Goal: Task Accomplishment & Management: Complete application form

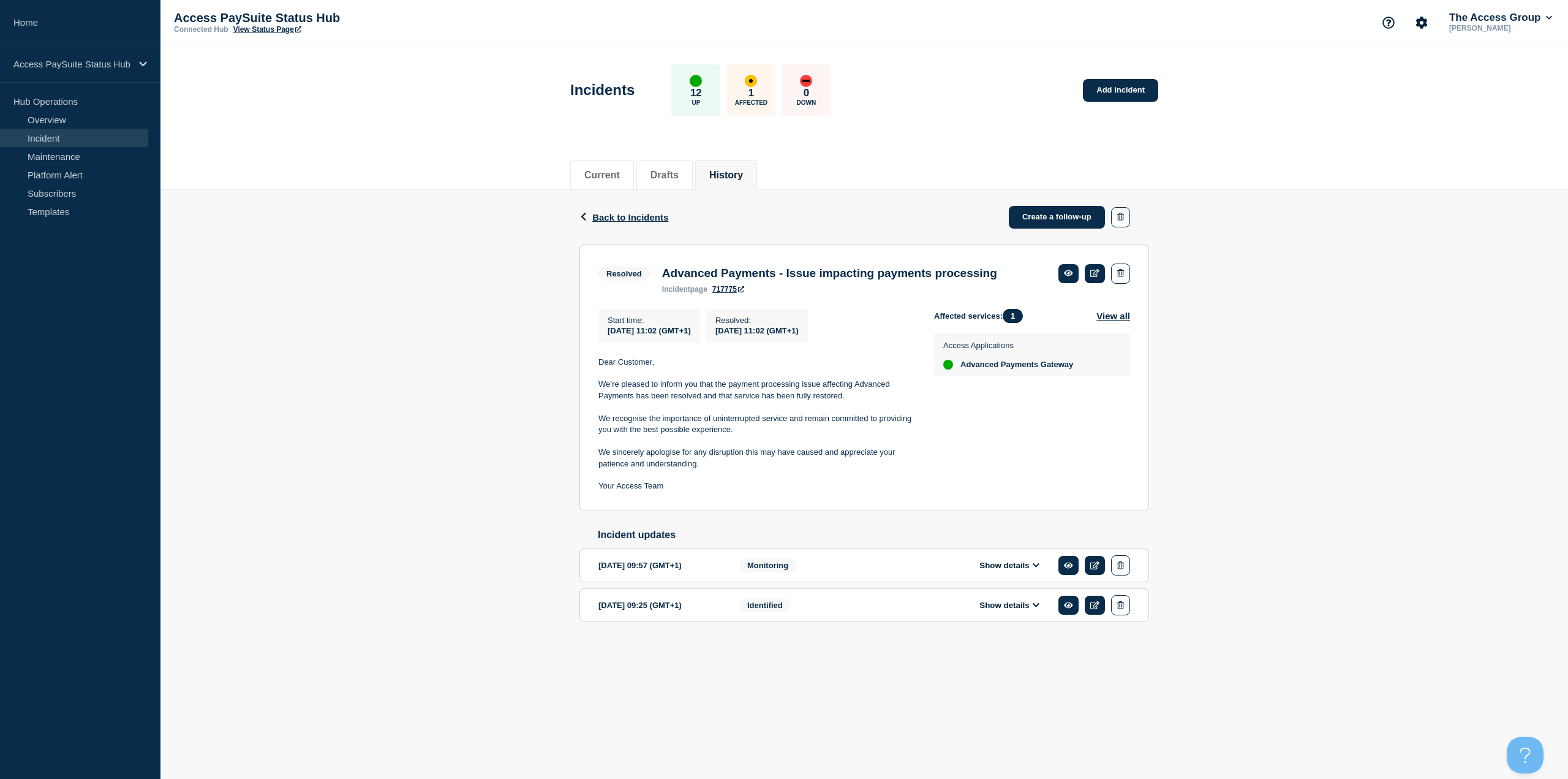
click at [833, 296] on section "Resolved Advanced Payments - Issue impacting payments processing incident page …" at bounding box center [864, 377] width 570 height 267
drag, startPoint x: 852, startPoint y: 299, endPoint x: 926, endPoint y: 303, distance: 74.1
click at [926, 303] on section "Resolved Advanced Payments - Issue impacting payments processing incident page …" at bounding box center [864, 377] width 570 height 267
click at [617, 180] on li "Current" at bounding box center [602, 175] width 64 height 30
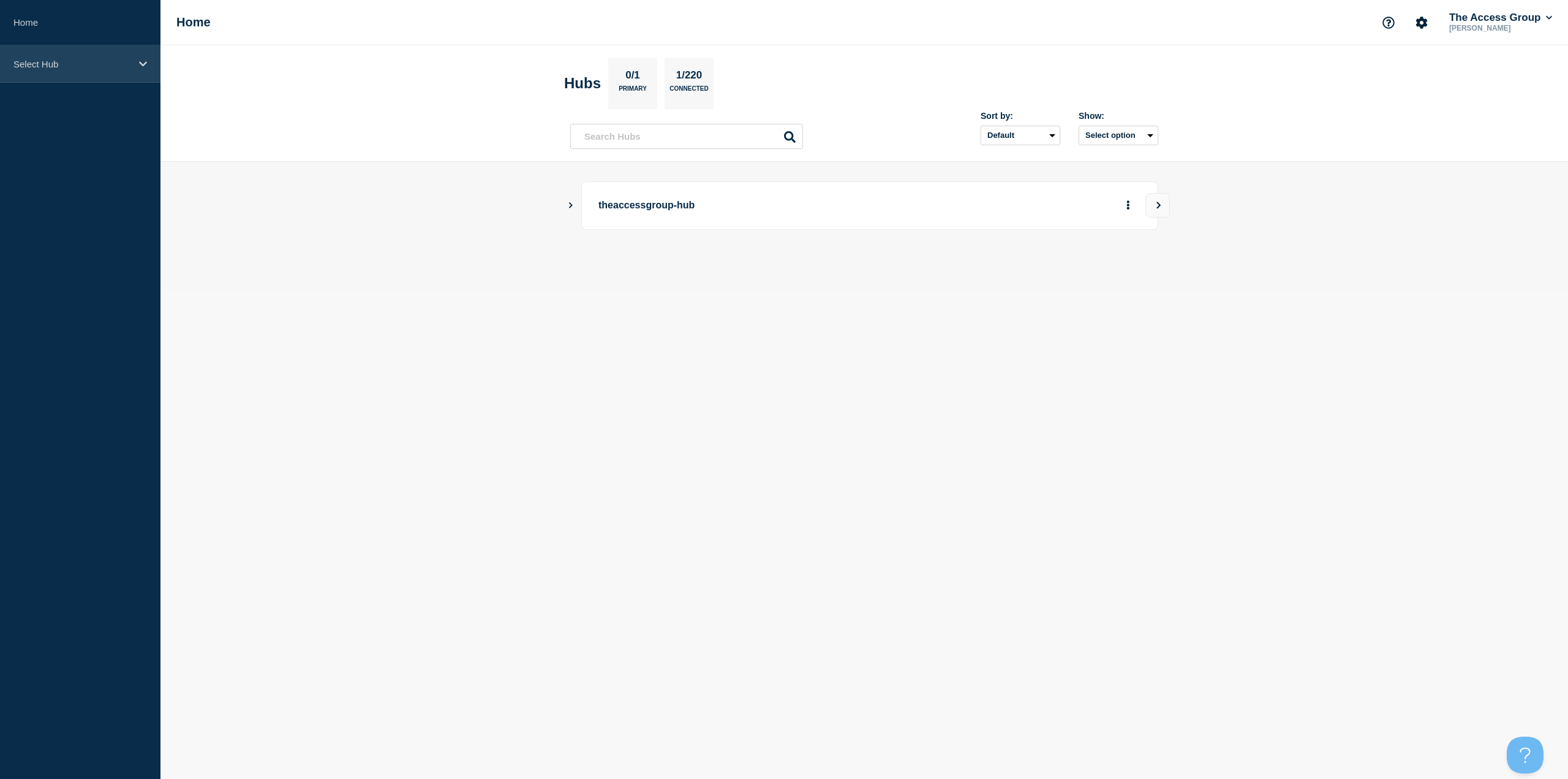
click at [50, 54] on div "Select Hub" at bounding box center [80, 64] width 161 height 37
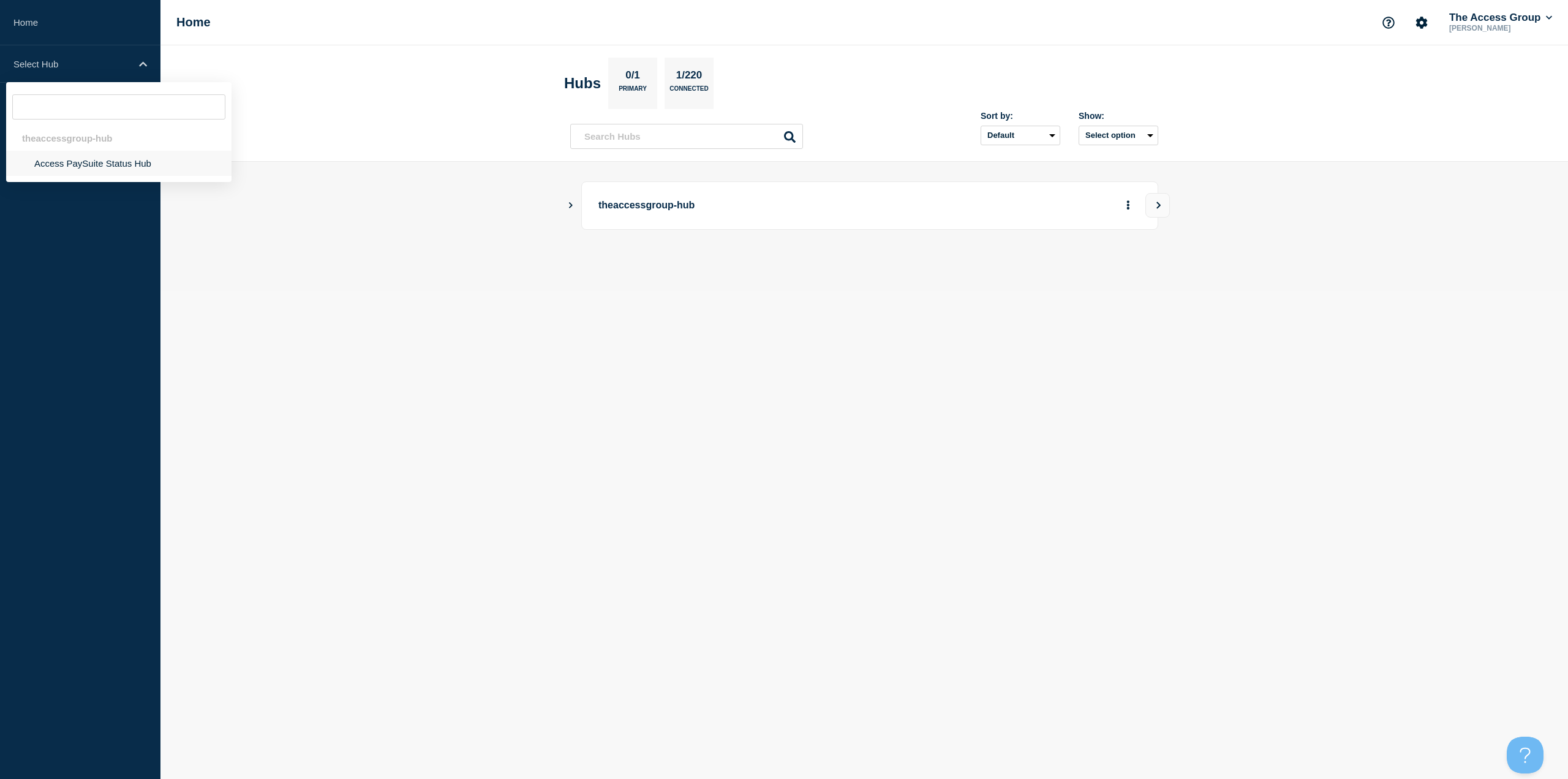
click at [97, 170] on li "Access PaySuite Status Hub" at bounding box center [118, 163] width 225 height 25
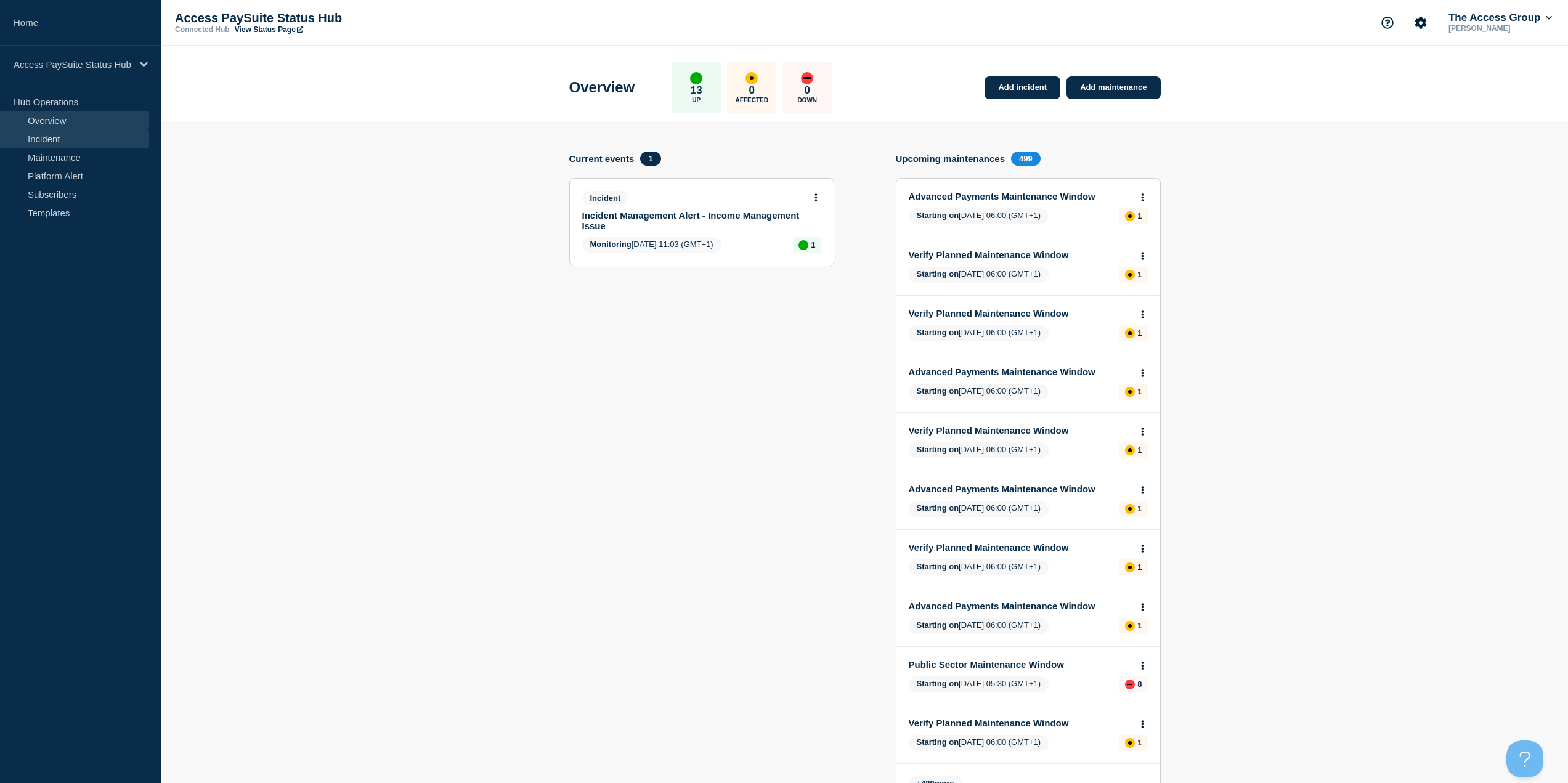
click at [74, 143] on link "Incident" at bounding box center [74, 138] width 149 height 18
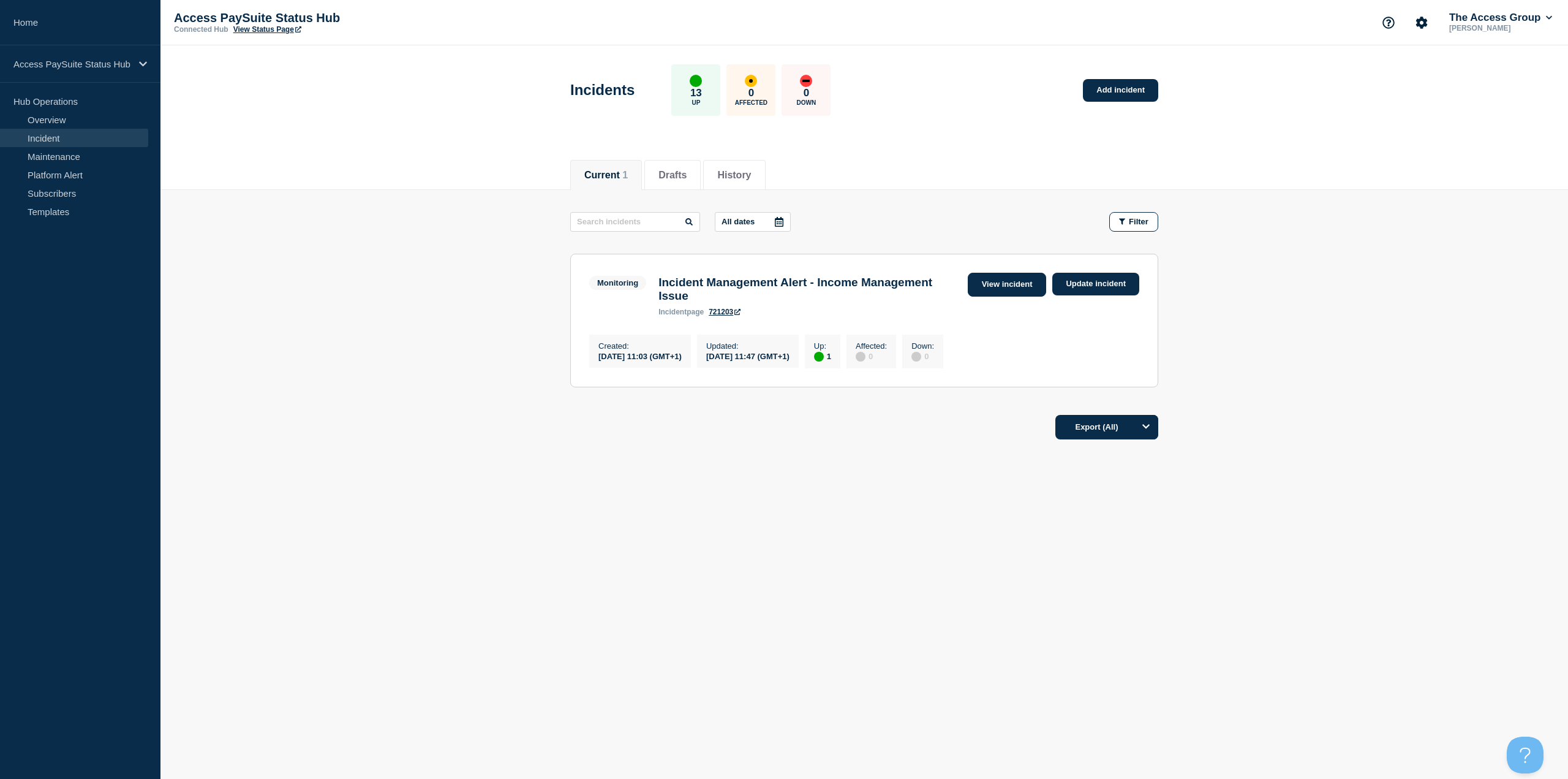
click at [1010, 290] on link "View incident" at bounding box center [1007, 284] width 79 height 24
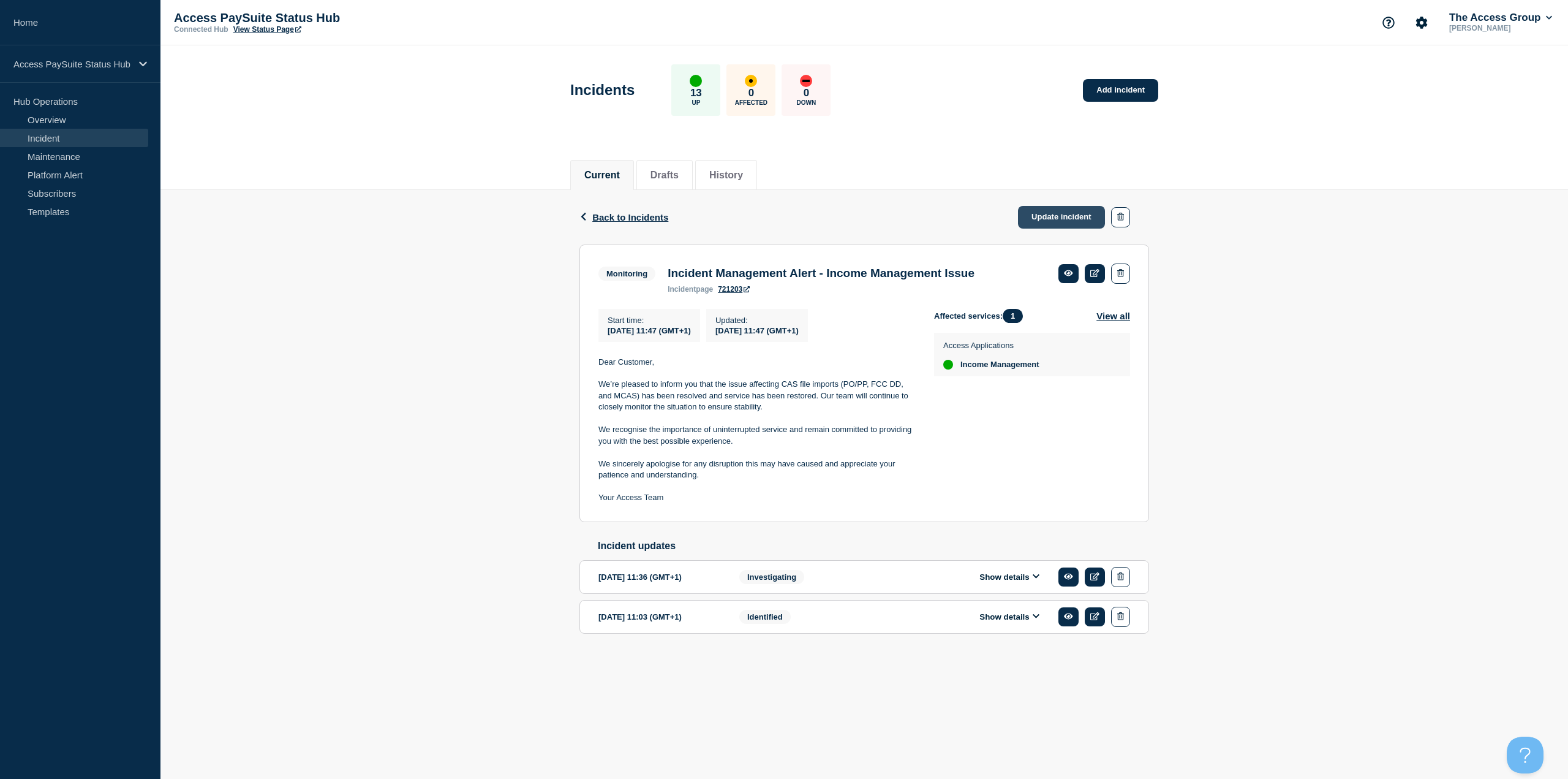
click at [1050, 222] on link "Update incident" at bounding box center [1062, 218] width 87 height 23
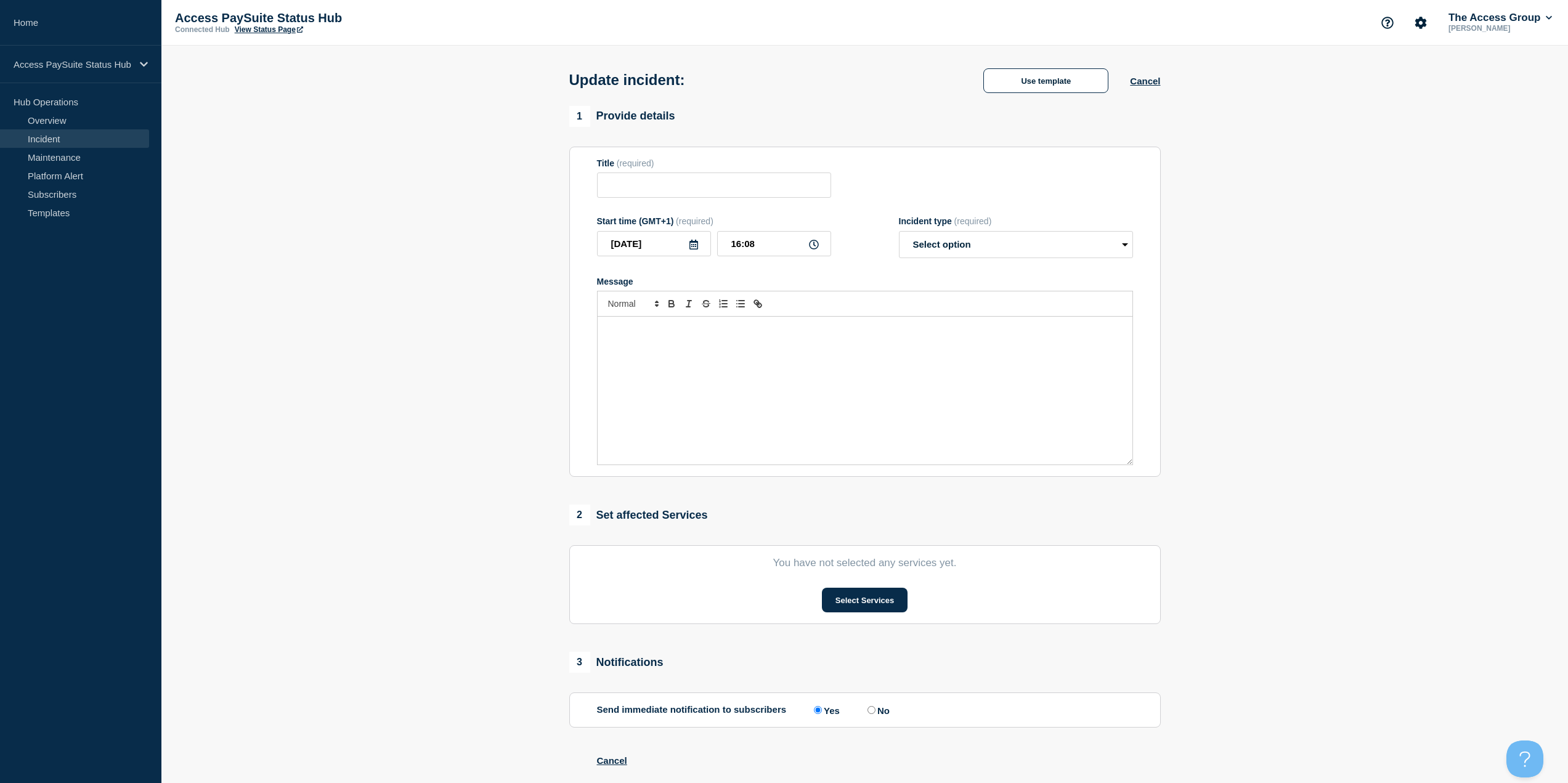
type input "Incident Management Alert - Income Management Issue"
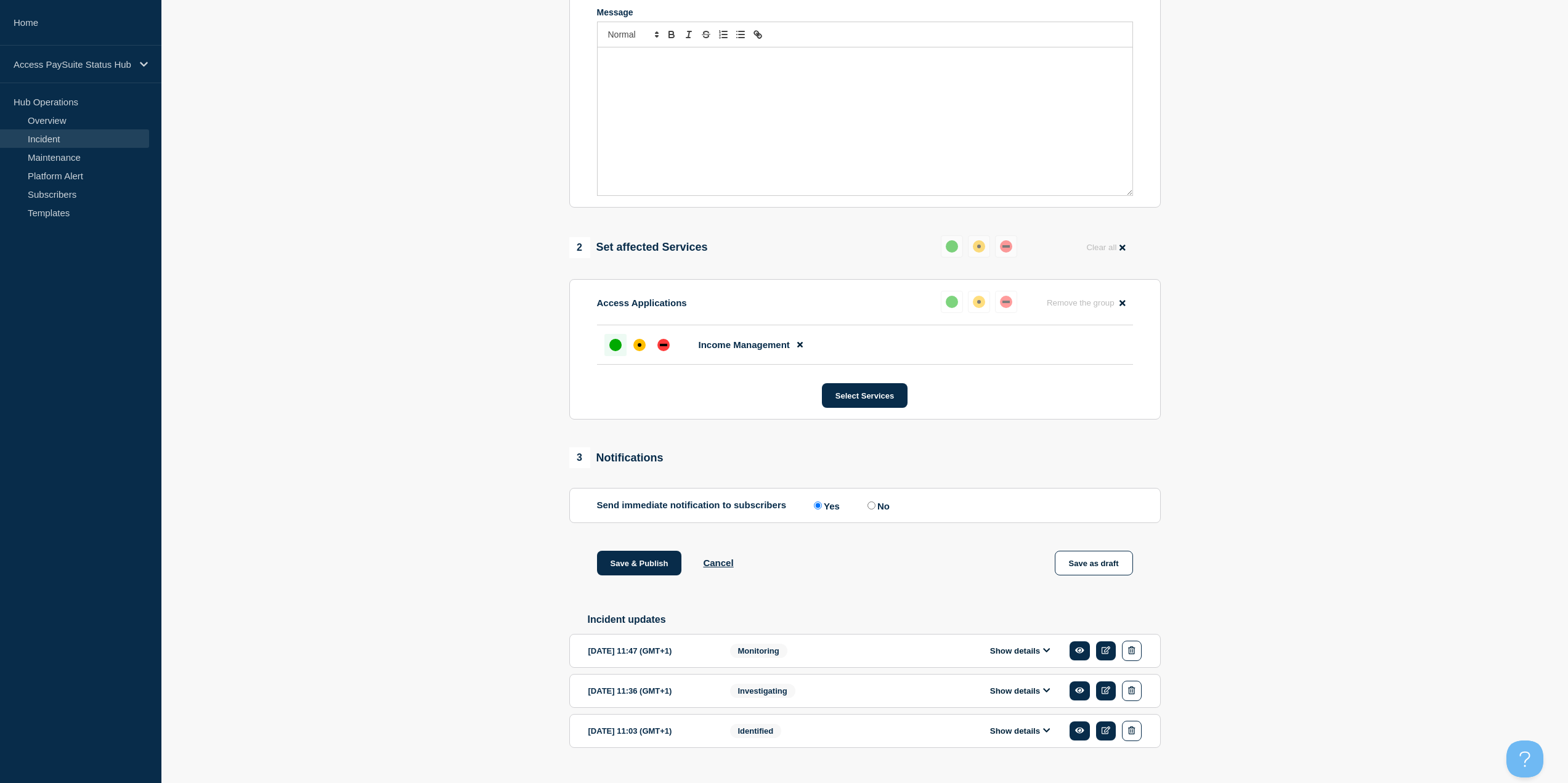
scroll to position [308, 0]
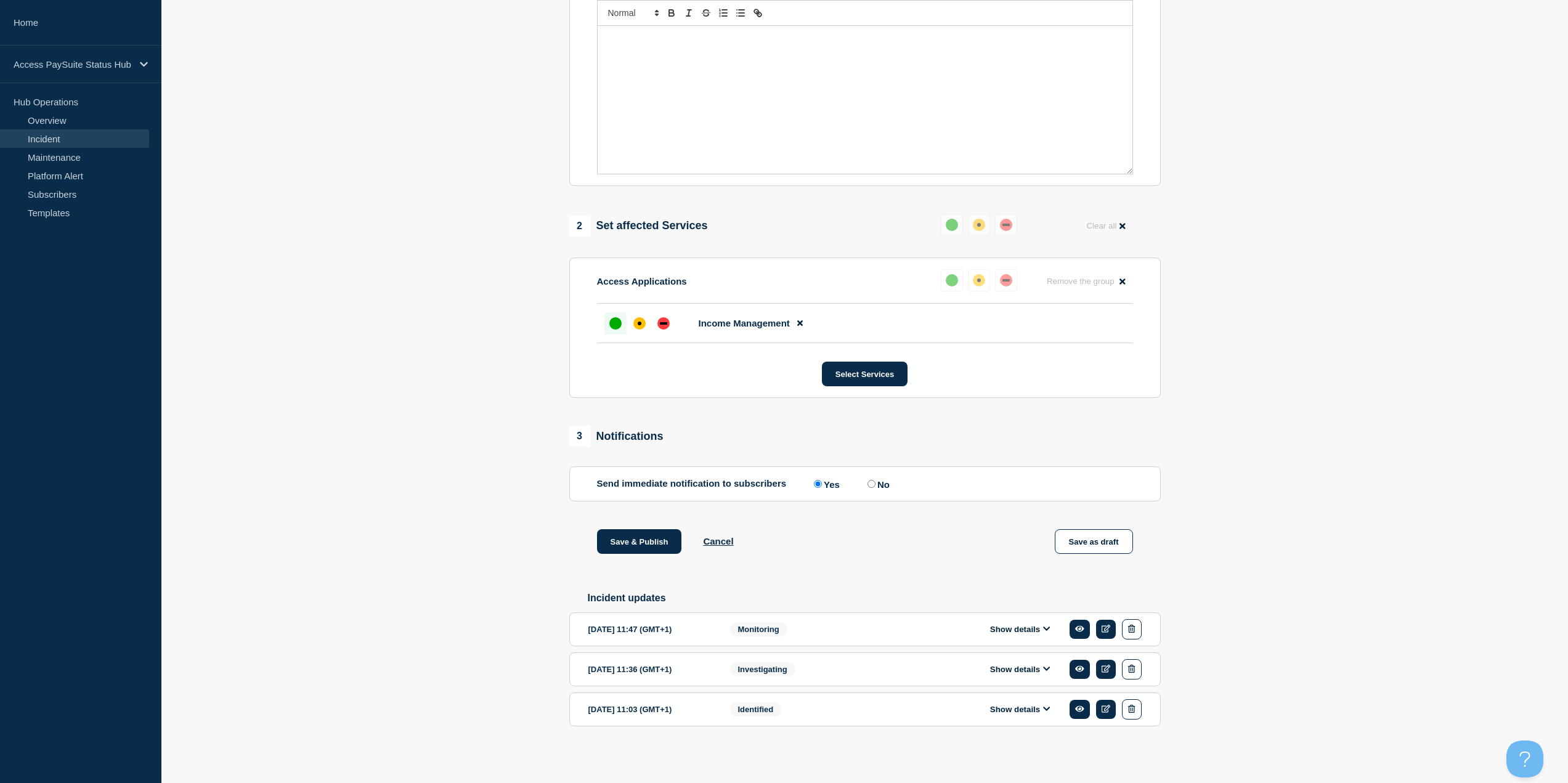
click at [873, 488] on input "No" at bounding box center [871, 483] width 8 height 8
radio input "true"
radio input "false"
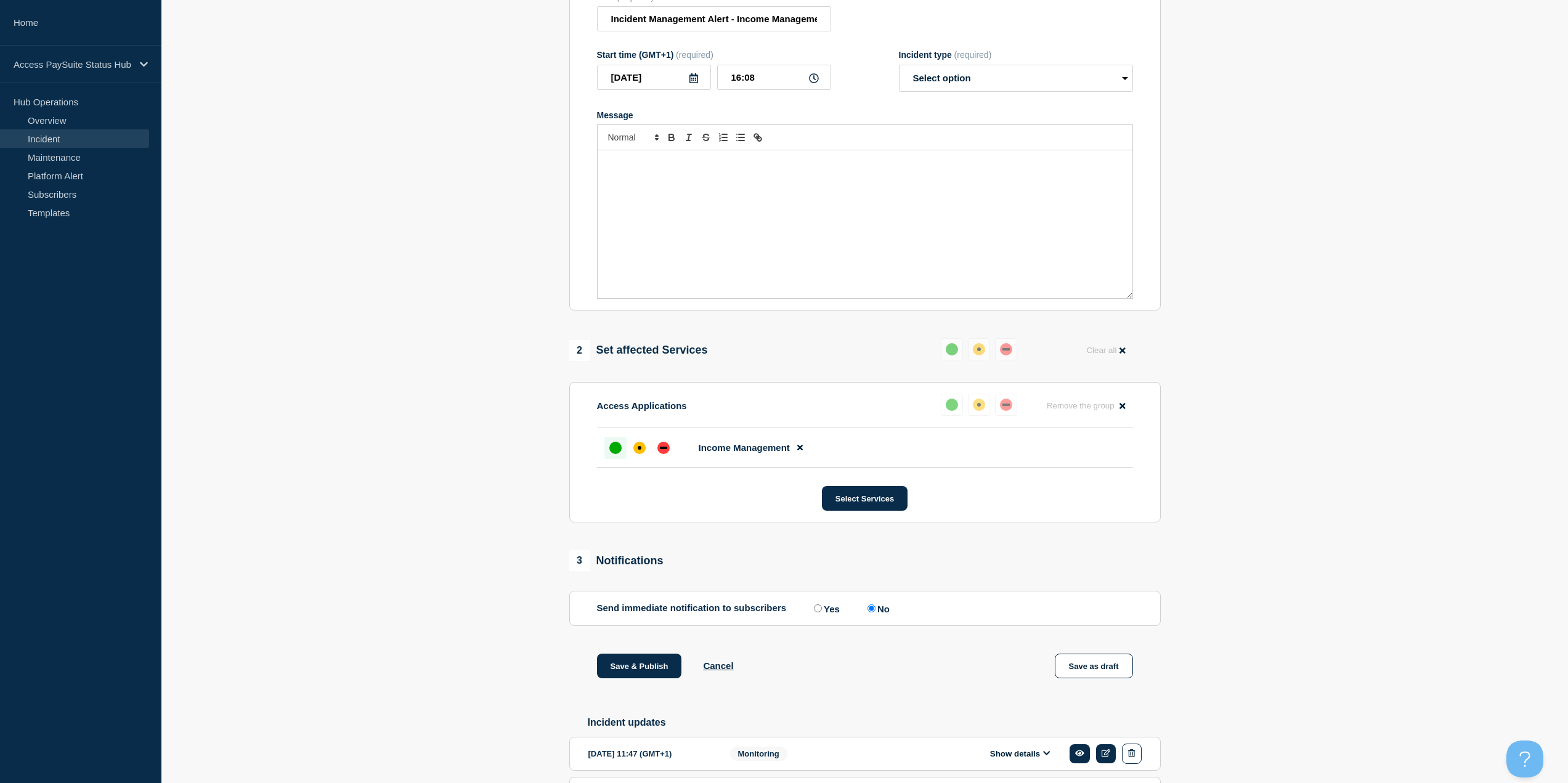
scroll to position [0, 0]
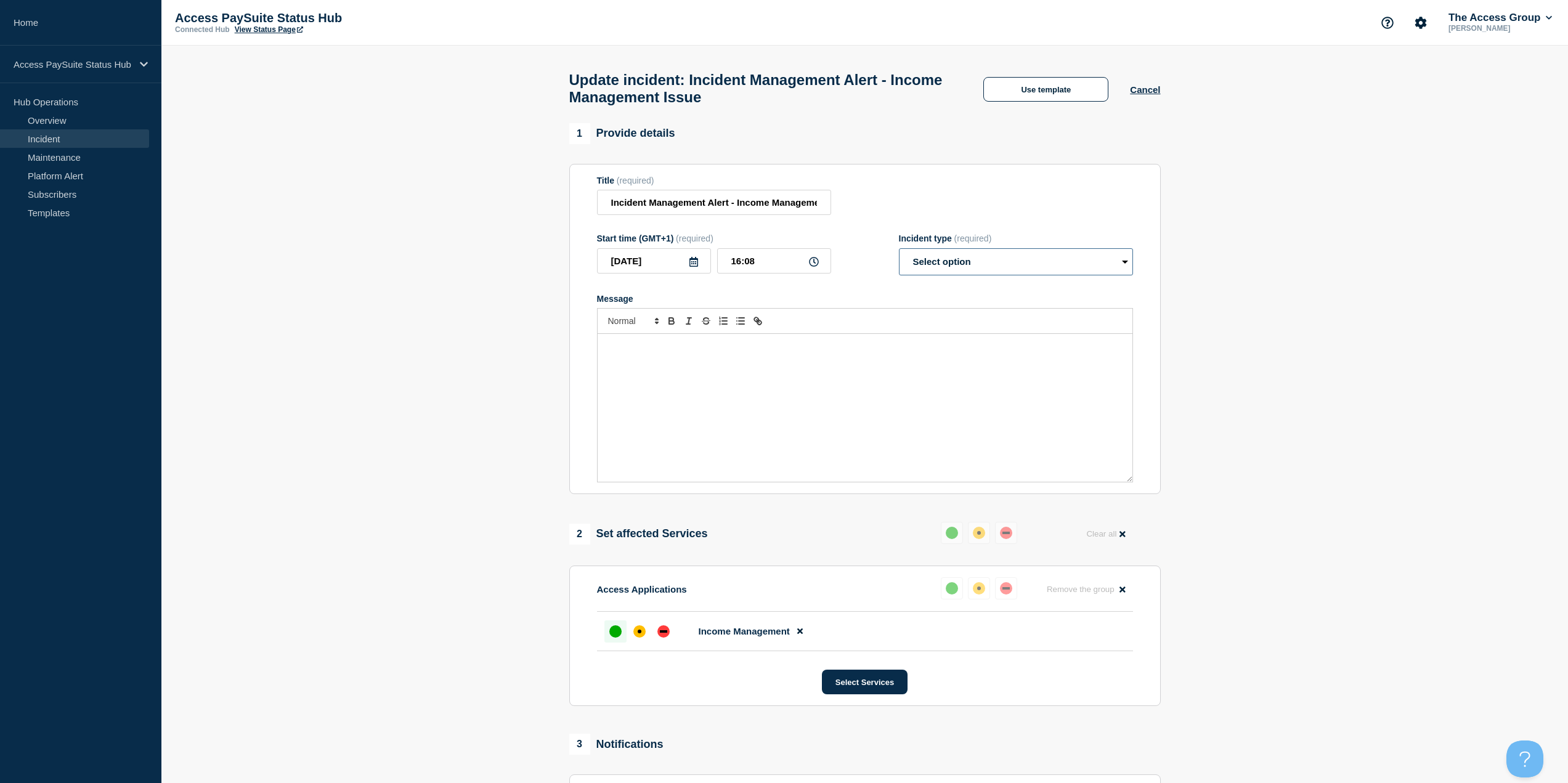
click at [955, 268] on select "Select option Investigating Identified Monitoring Resolved" at bounding box center [1015, 262] width 234 height 27
select select "resolved"
click at [899, 254] on select "Select option Investigating Identified Monitoring Resolved" at bounding box center [1015, 262] width 234 height 27
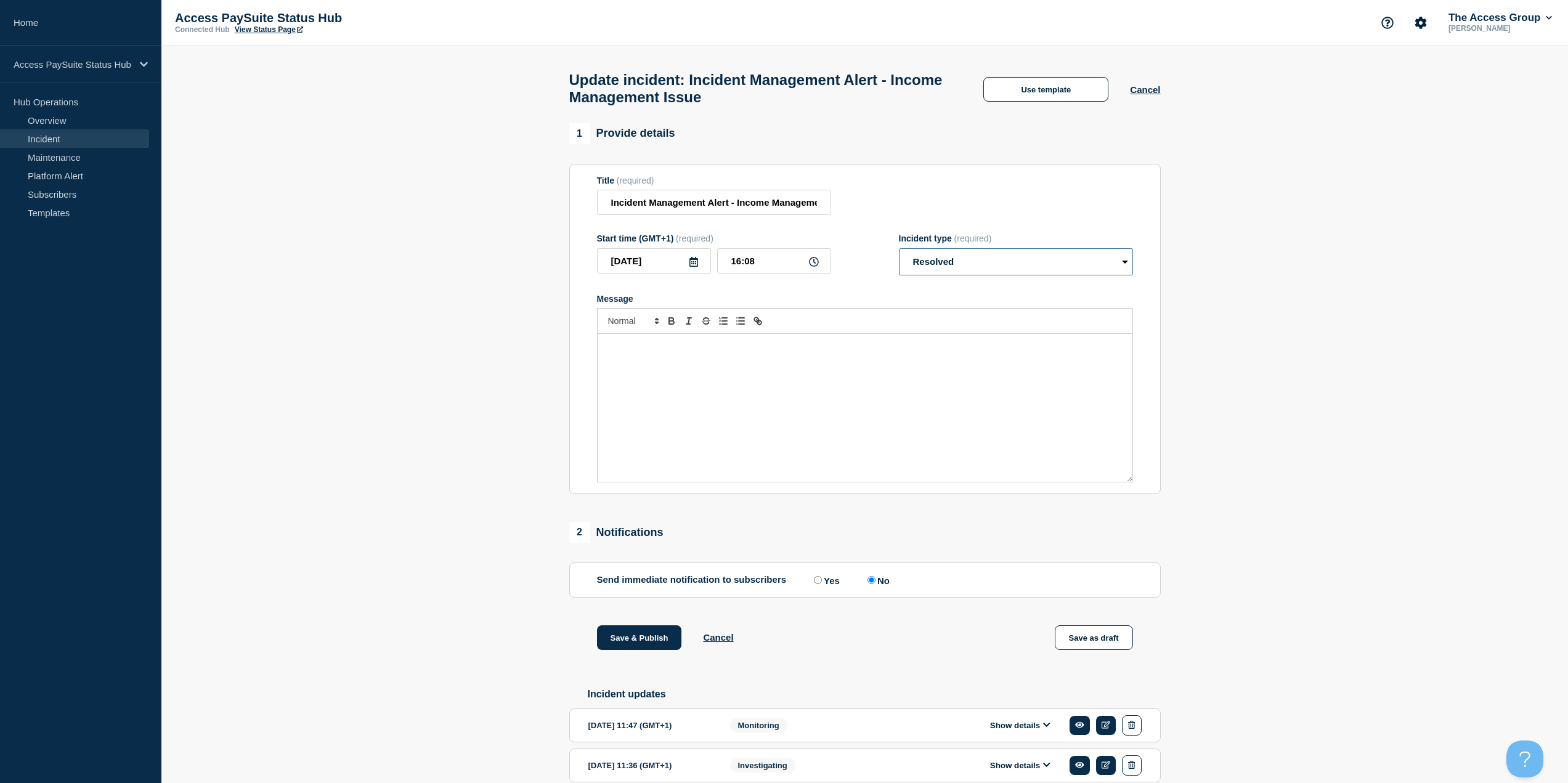
click at [938, 265] on select "Select option Investigating Identified Monitoring Resolved" at bounding box center [1015, 262] width 234 height 27
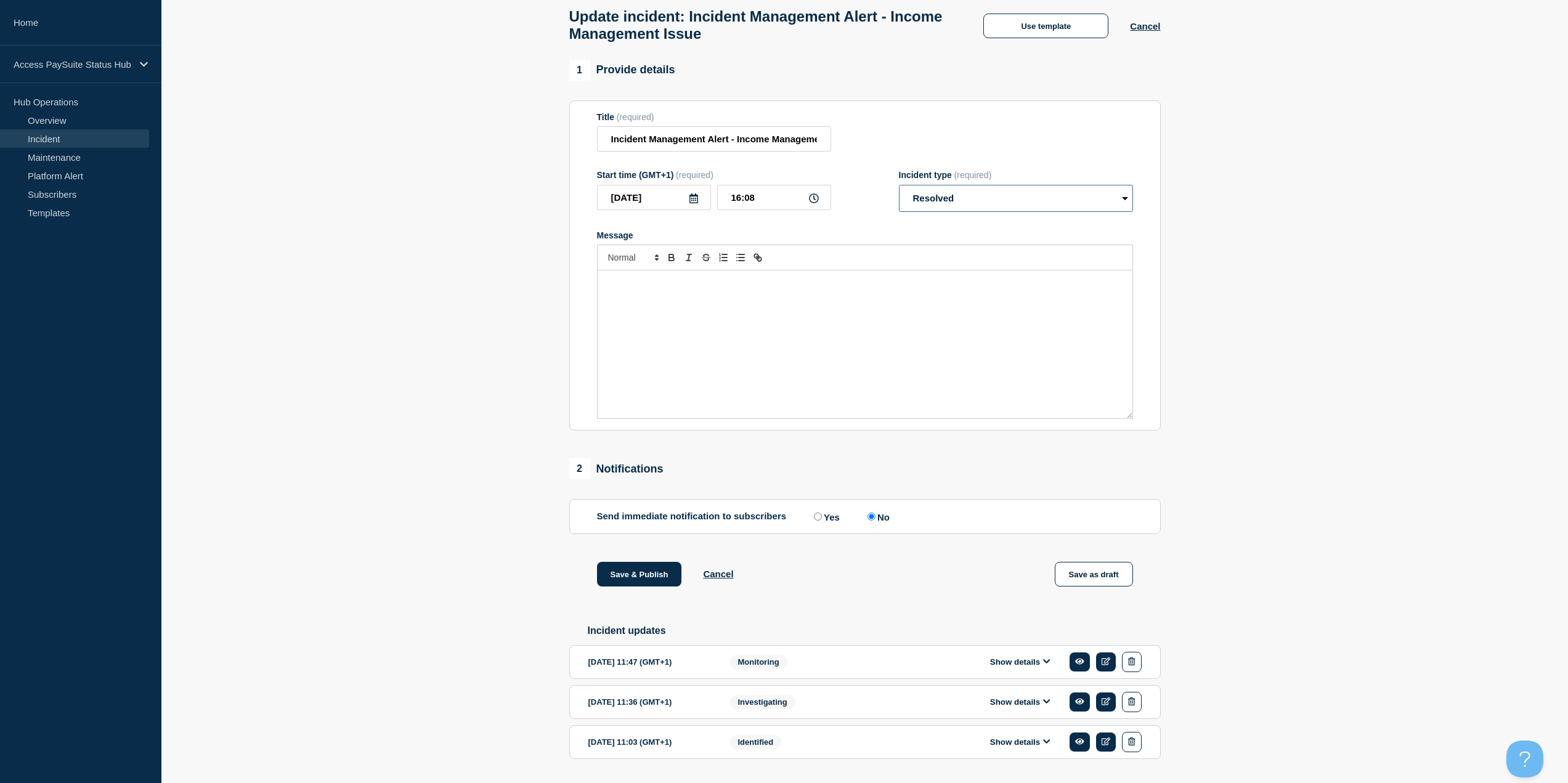
scroll to position [106, 0]
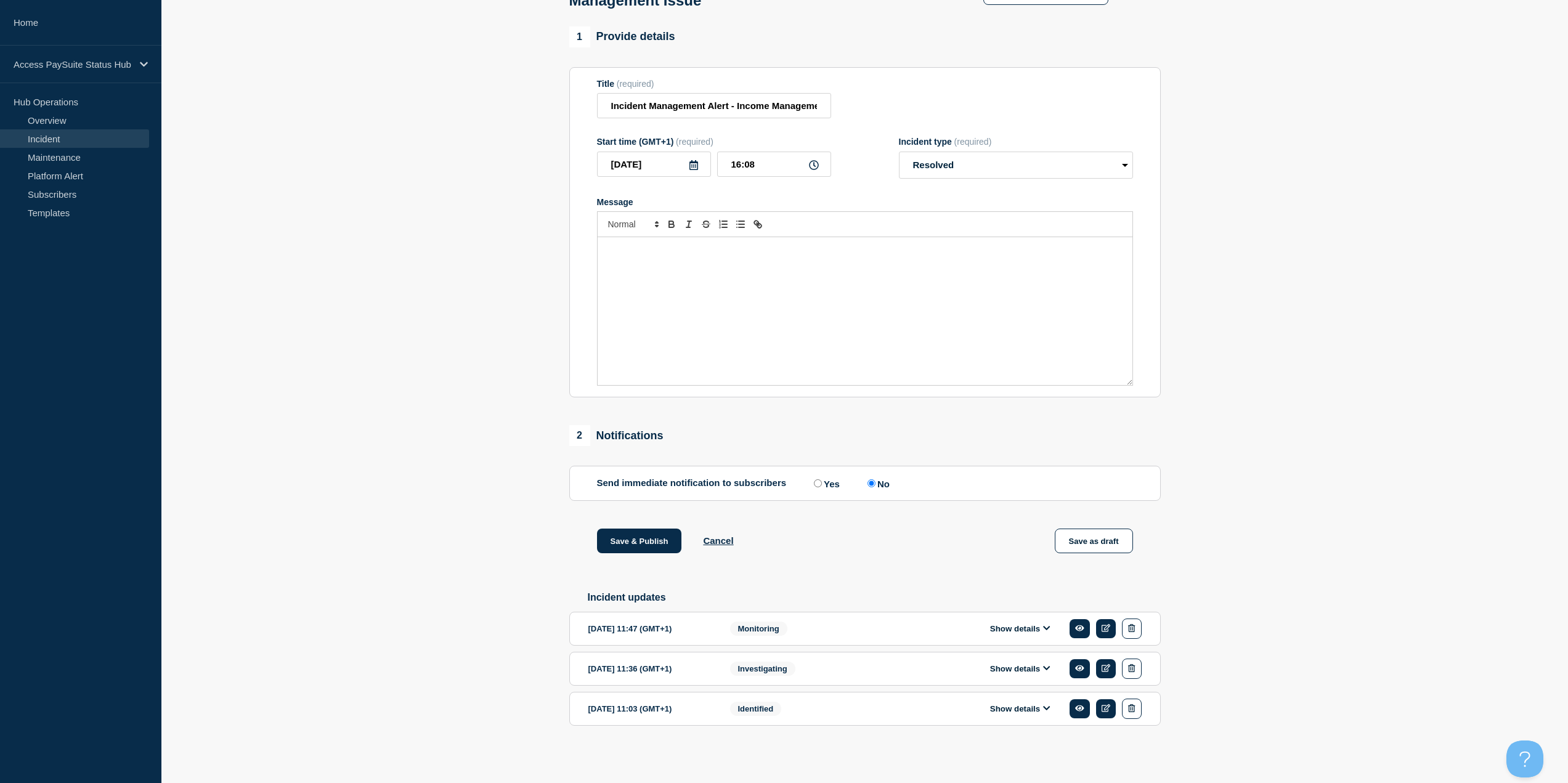
click at [840, 628] on div "Monitoring" at bounding box center [808, 628] width 157 height 20
click at [1029, 628] on button "Show details" at bounding box center [1020, 628] width 68 height 11
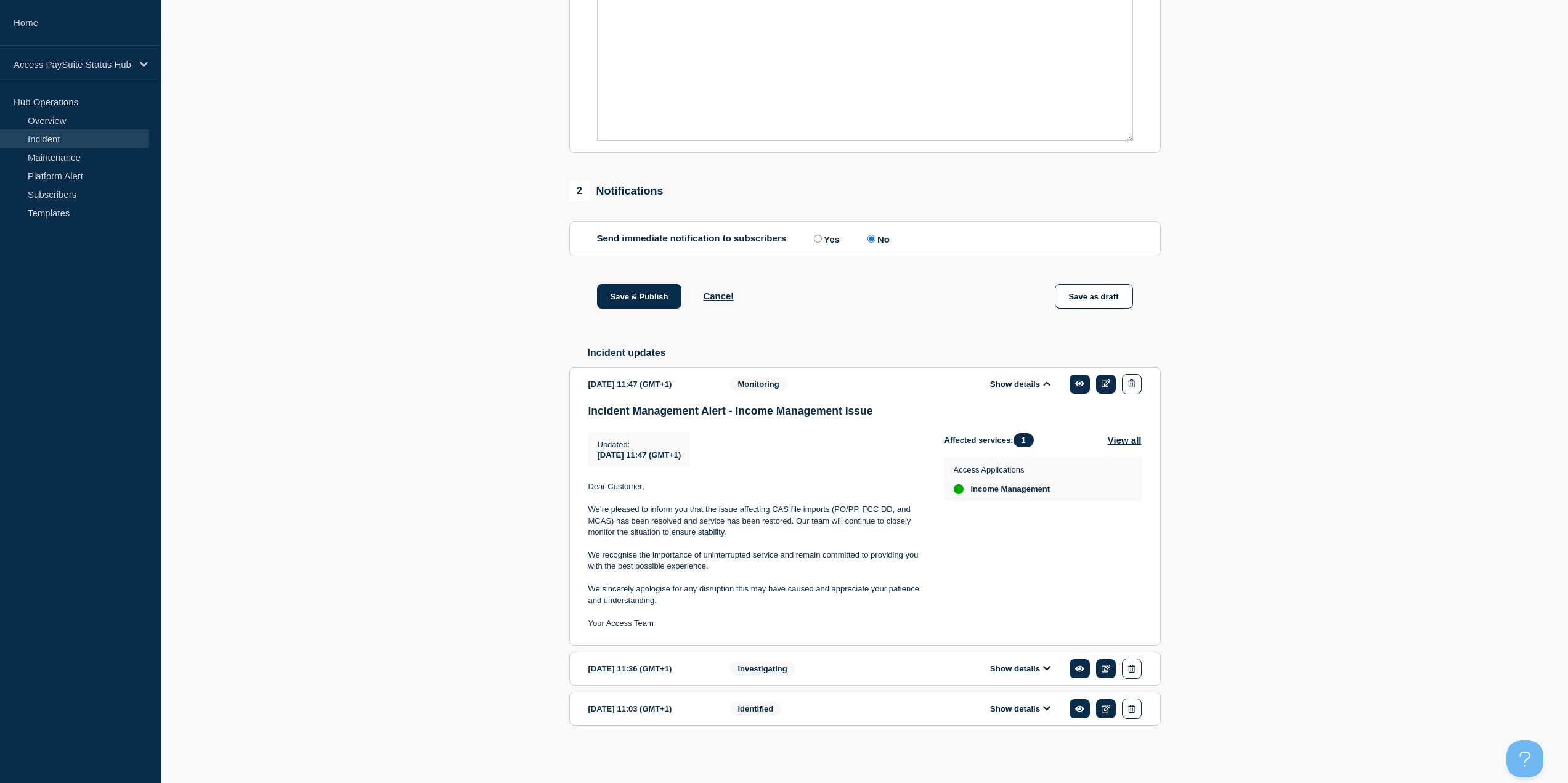
scroll to position [352, 0]
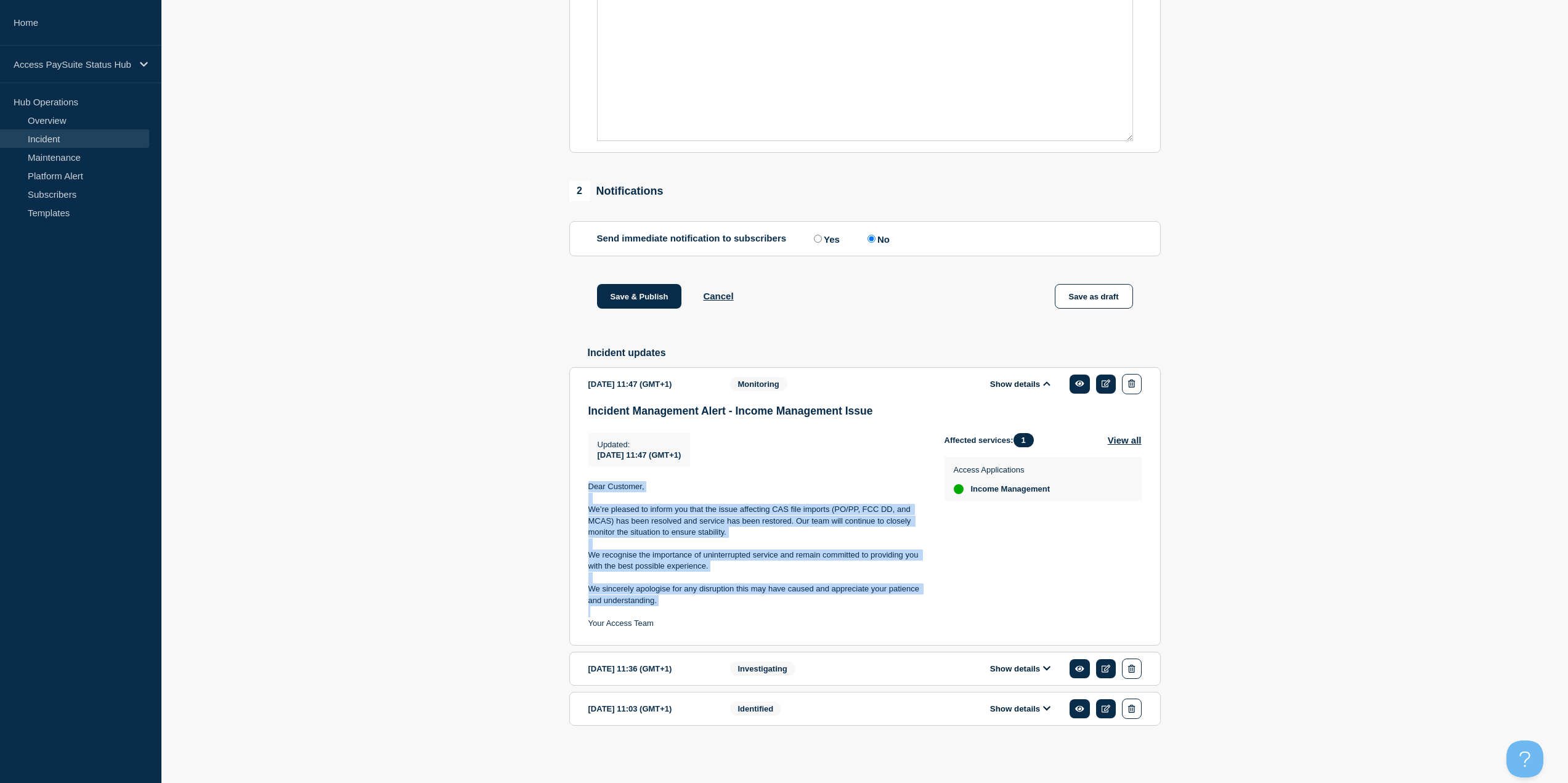
drag, startPoint x: 709, startPoint y: 610, endPoint x: 556, endPoint y: 488, distance: 195.7
click at [556, 488] on section "1 Provide details Title (required) Incident Management Alert - Income Managemen…" at bounding box center [864, 273] width 1407 height 983
click at [670, 548] on p at bounding box center [756, 544] width 336 height 11
drag, startPoint x: 668, startPoint y: 619, endPoint x: 588, endPoint y: 488, distance: 153.5
click at [588, 488] on div "Dear Customer, We’re pleased to inform you that the issue affecting CAS file im…" at bounding box center [756, 555] width 336 height 148
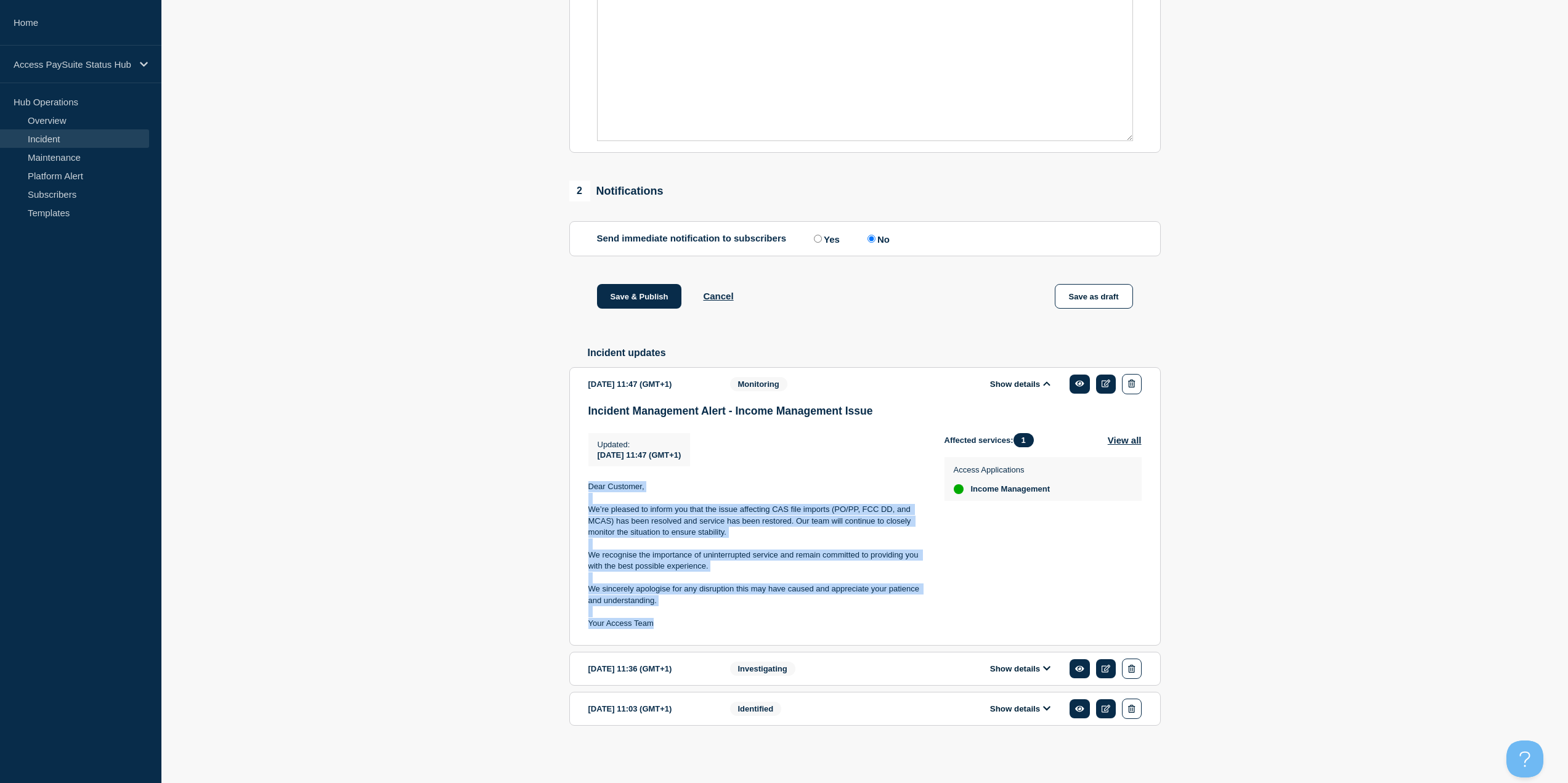
copy div "Dear Customer, We’re pleased to inform you that the issue affecting CAS file im…"
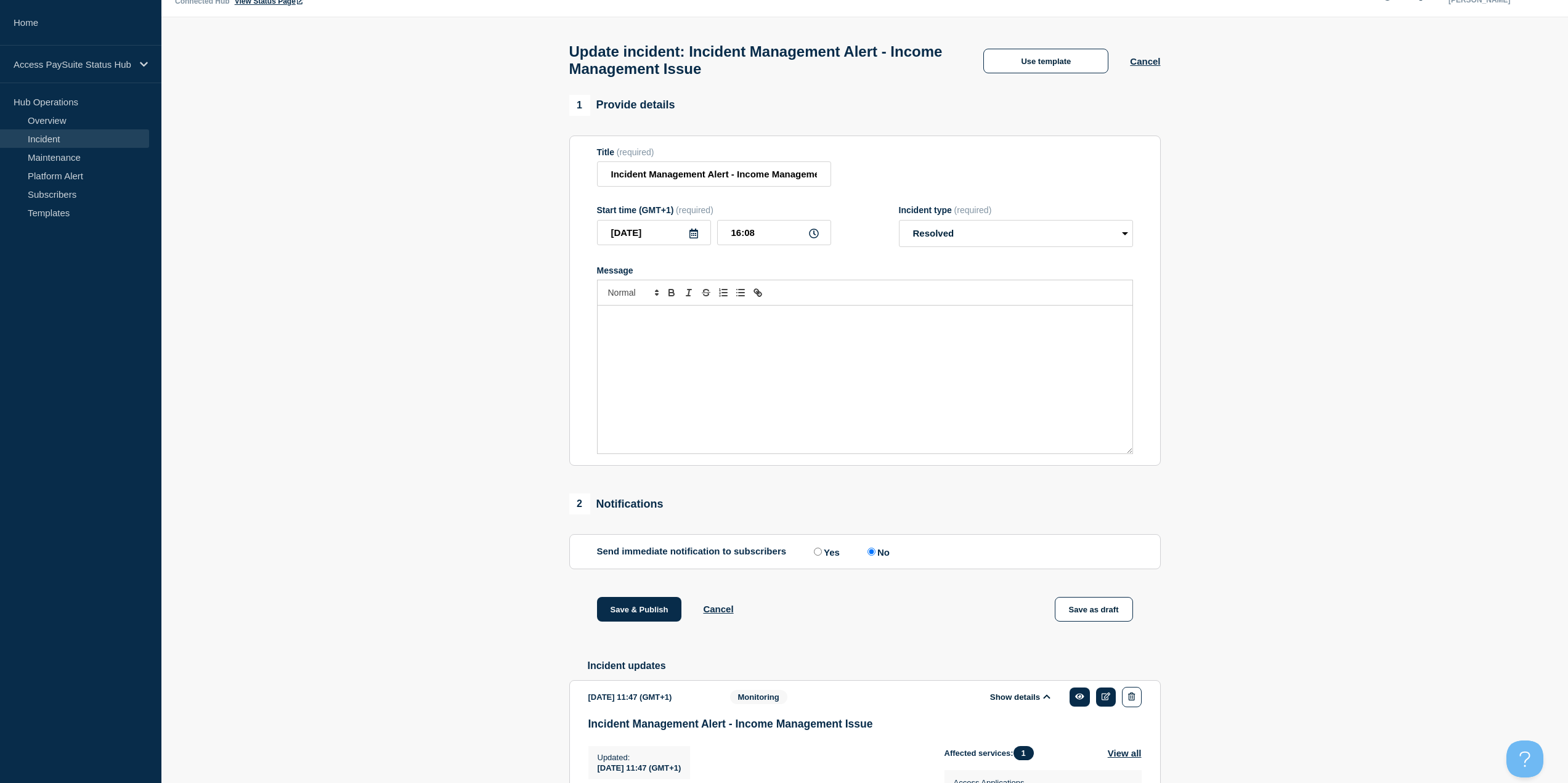
scroll to position [0, 0]
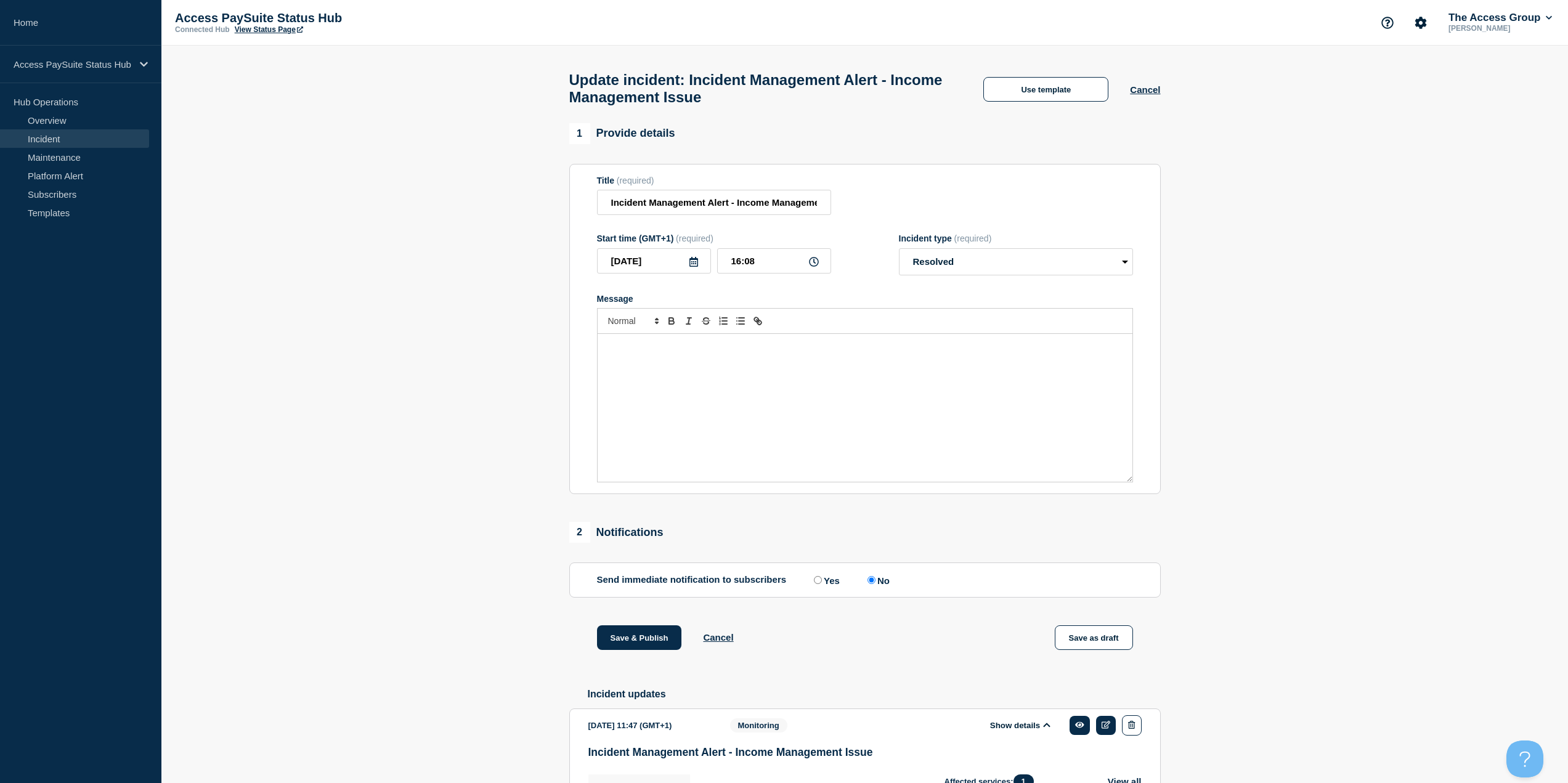
click at [730, 428] on div "Message" at bounding box center [865, 408] width 535 height 148
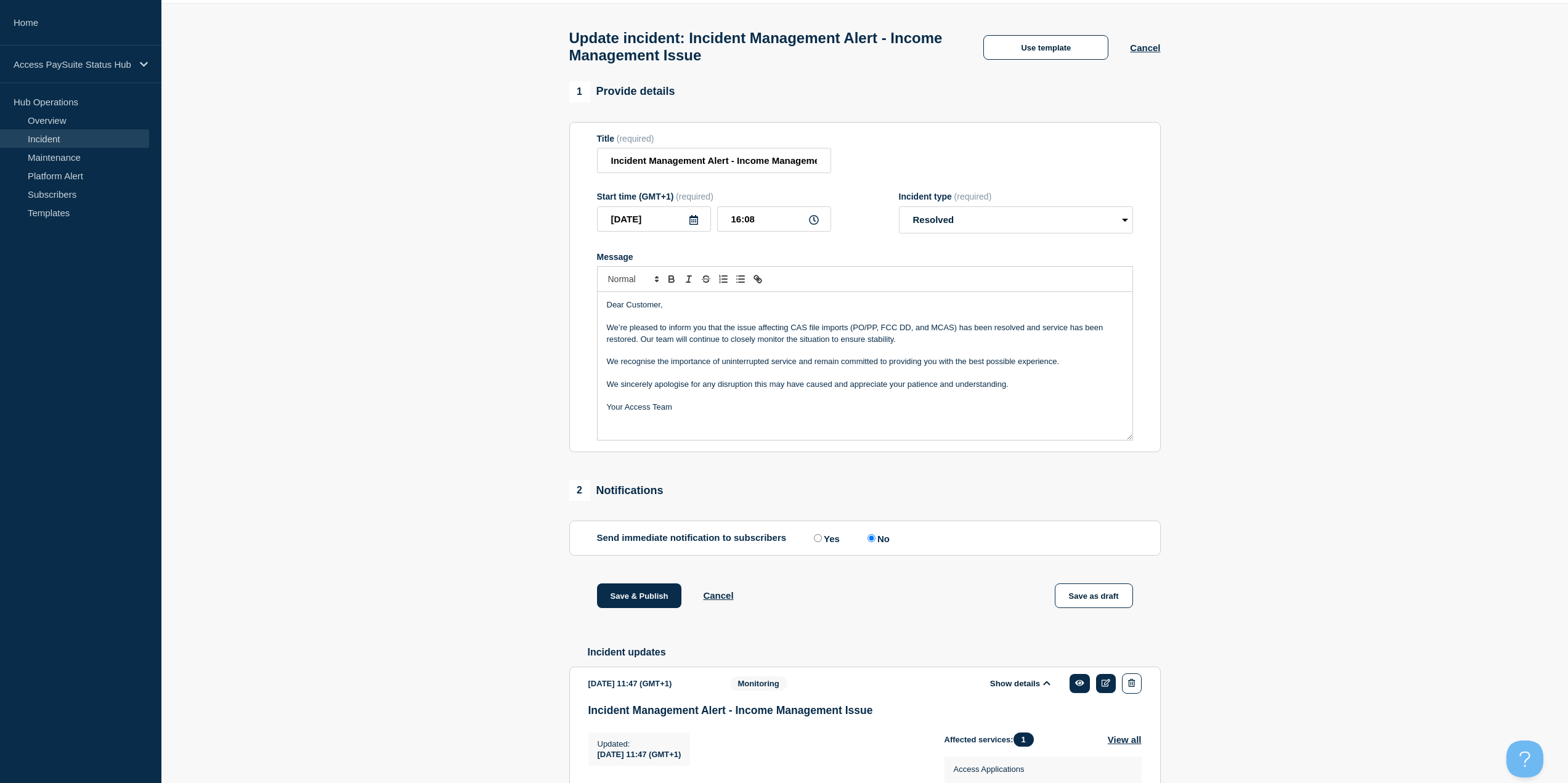
scroll to position [62, 0]
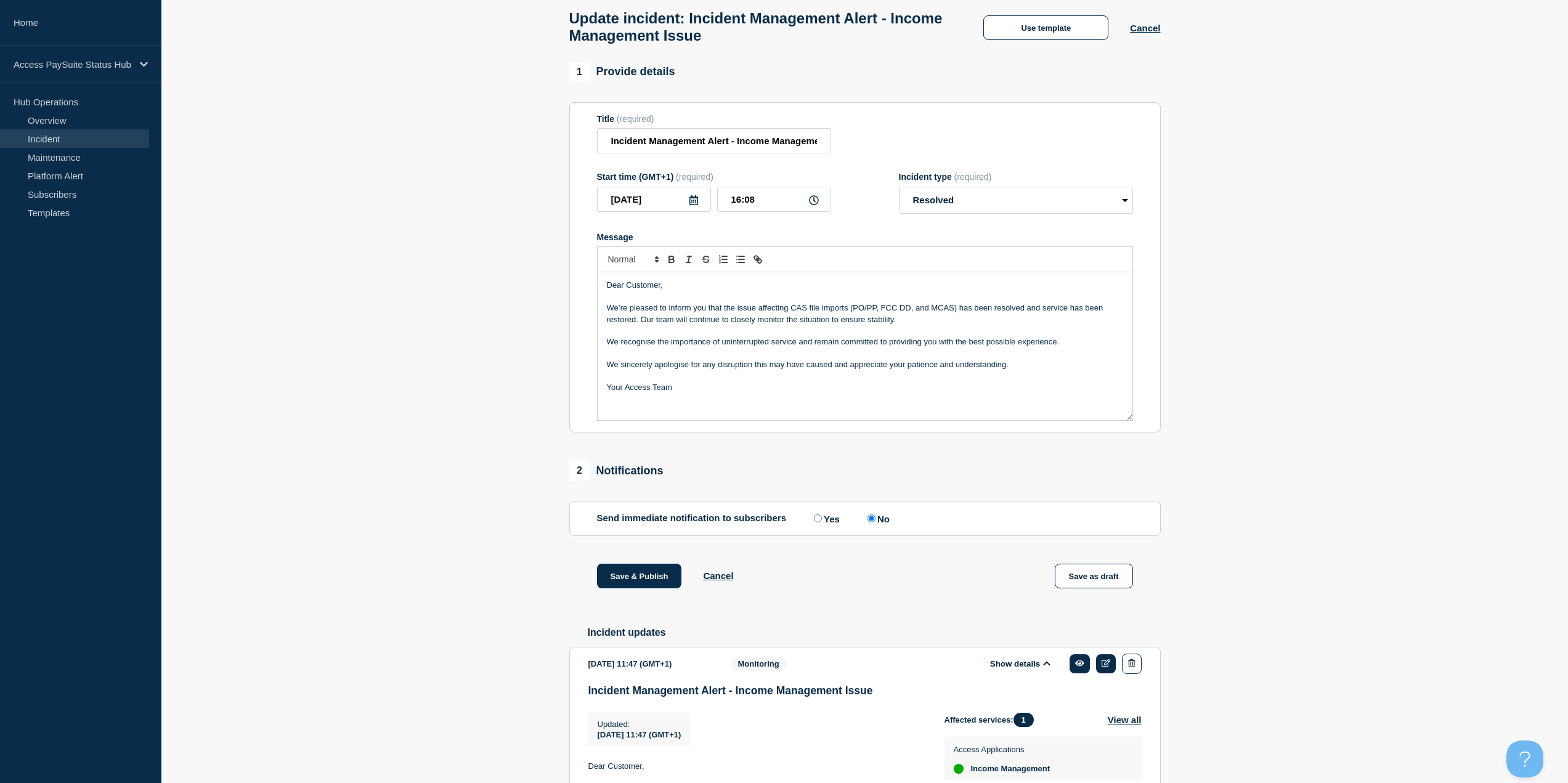
click at [39, 142] on link "Incident" at bounding box center [74, 138] width 149 height 18
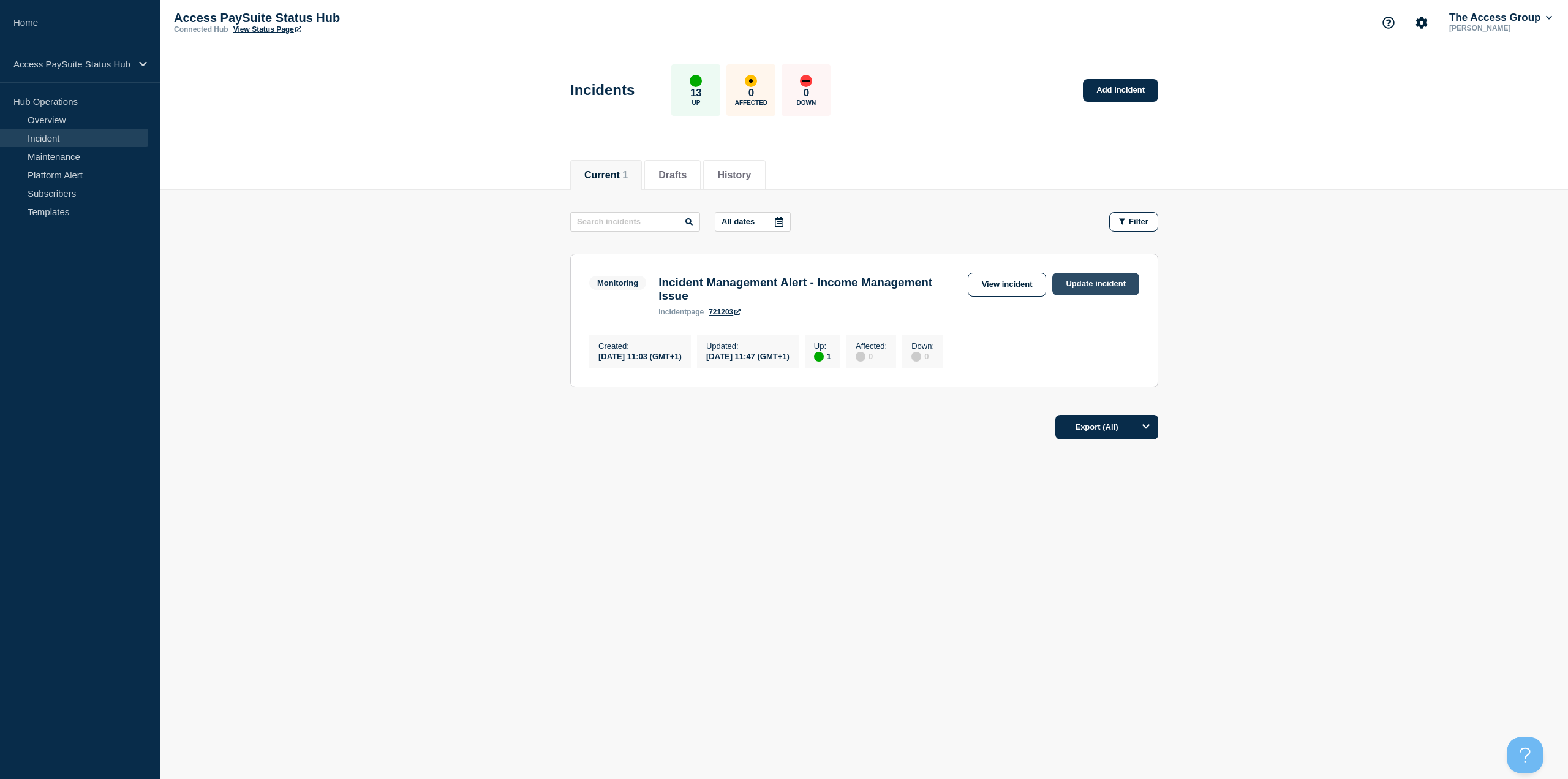
click at [1107, 277] on link "Update incident" at bounding box center [1096, 284] width 87 height 23
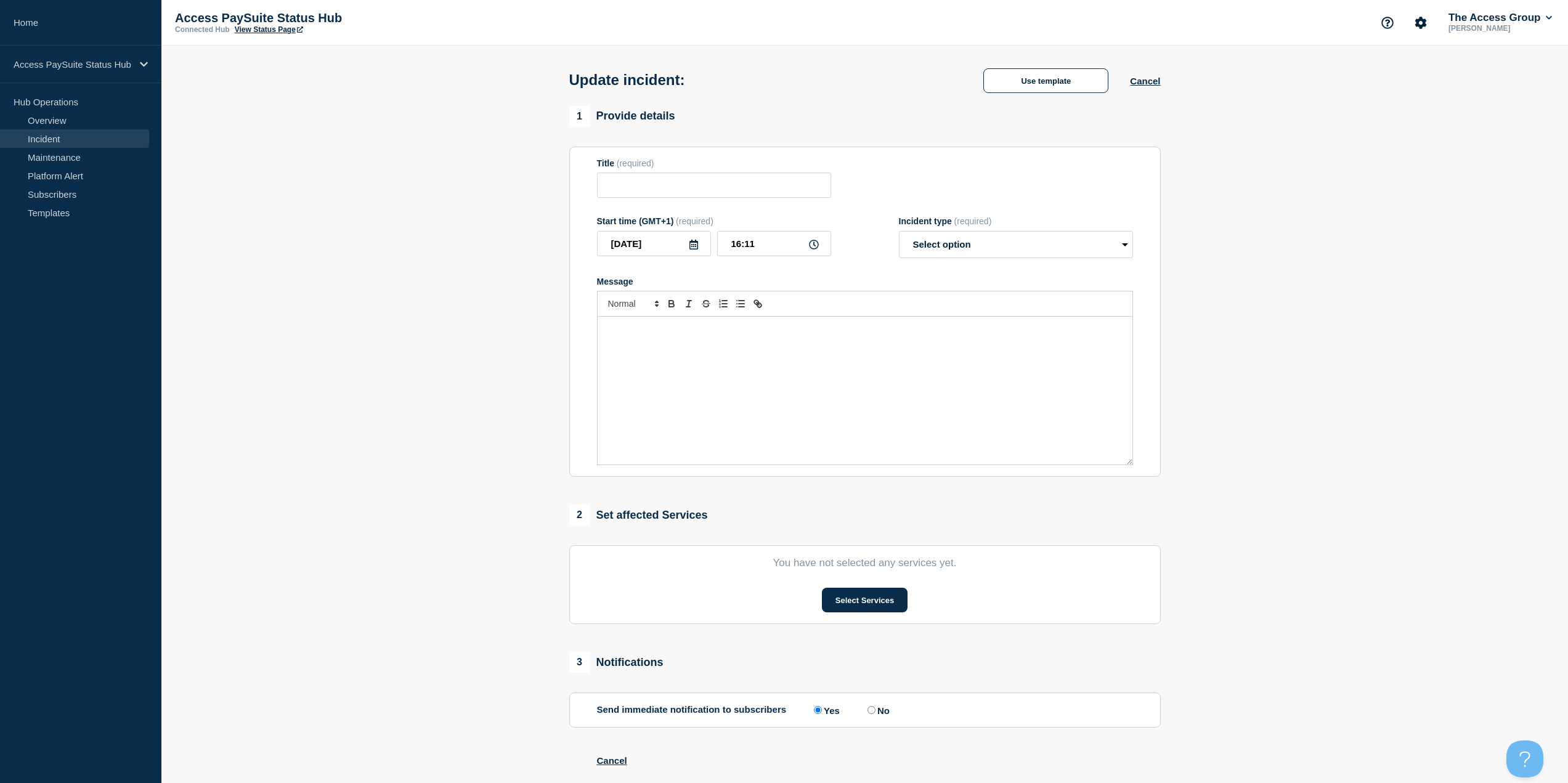
type input "Incident Management Alert - Income Management Issue"
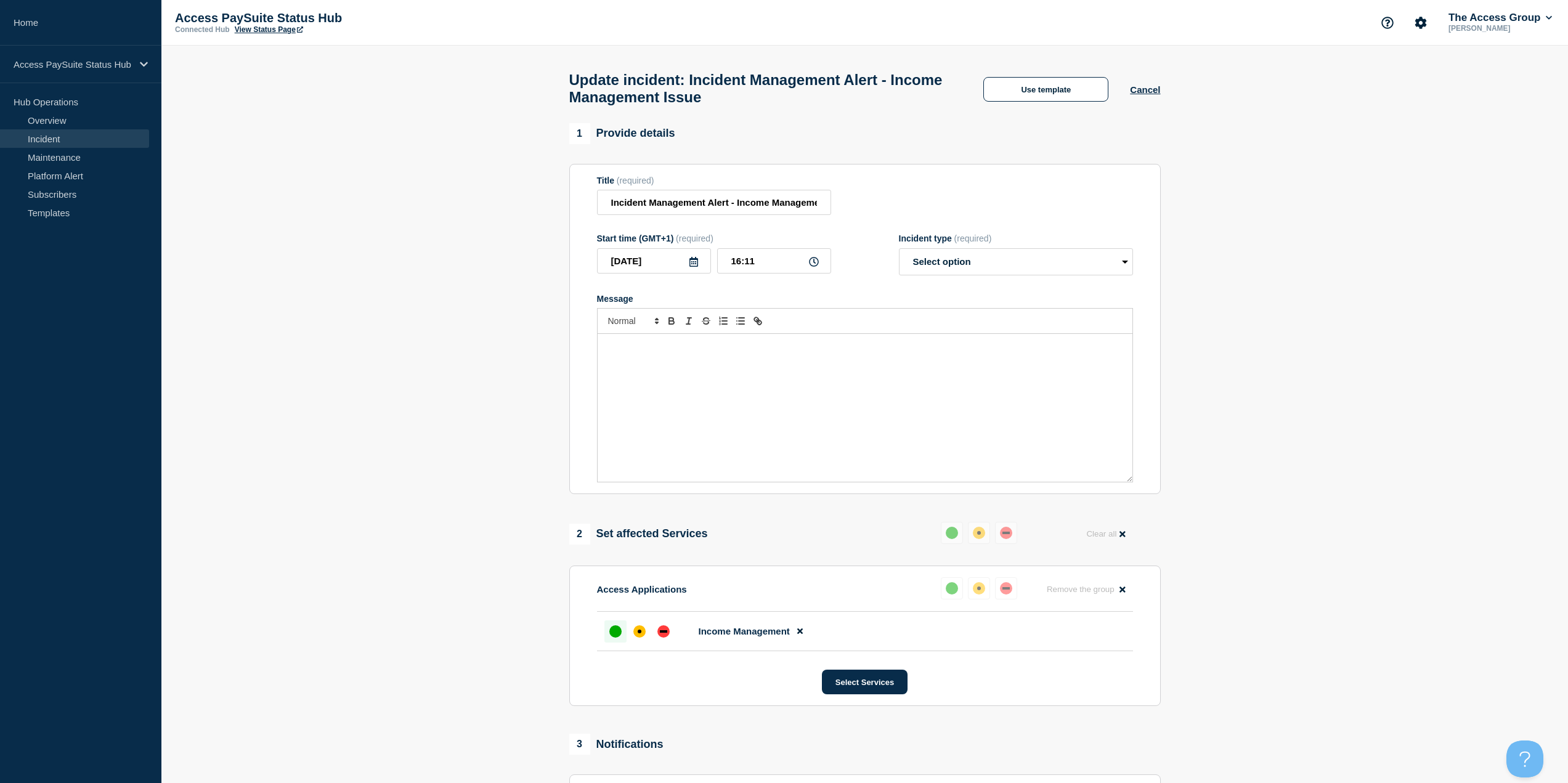
click at [801, 383] on div "Message" at bounding box center [865, 408] width 535 height 148
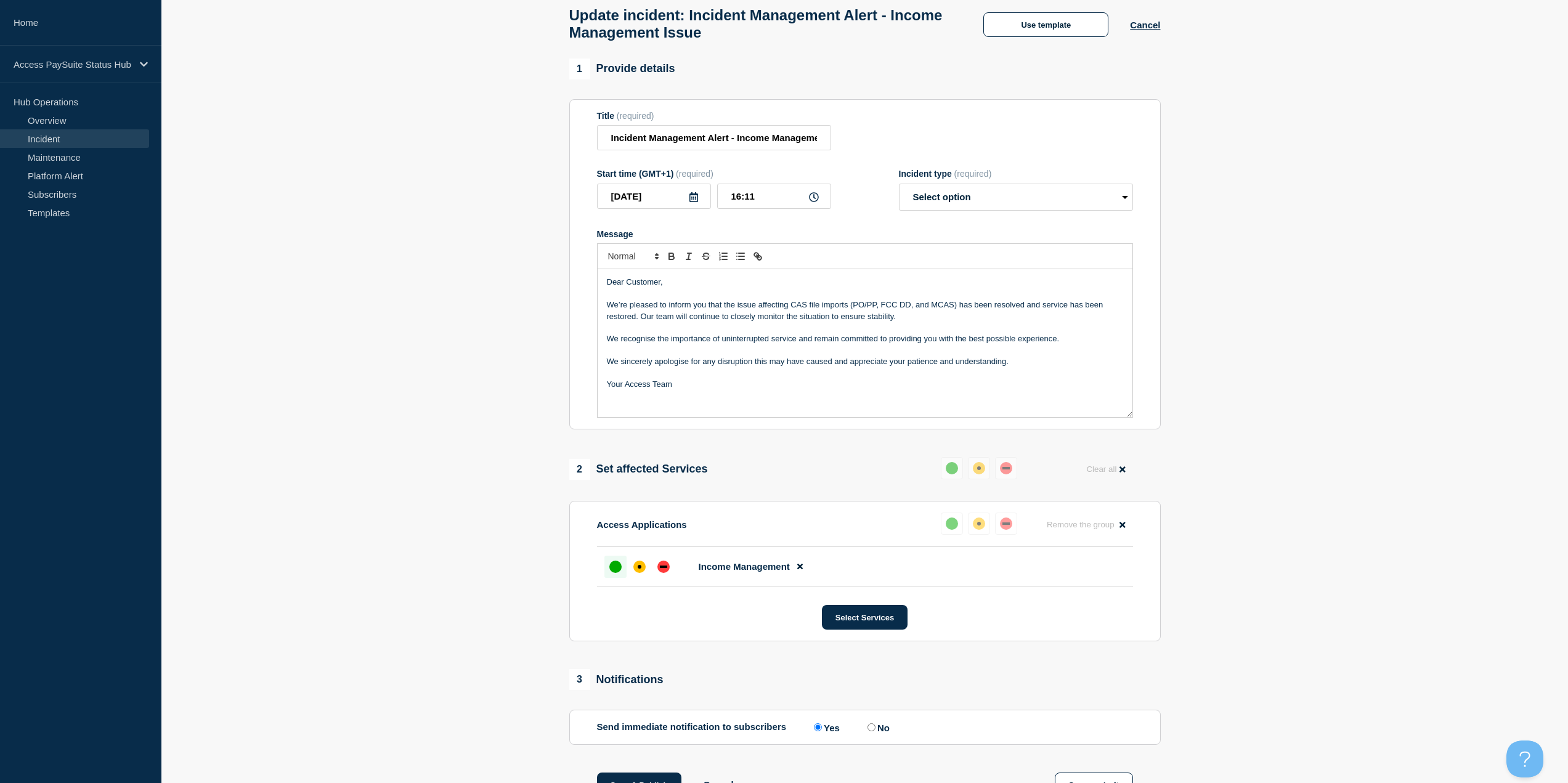
scroll to position [246, 0]
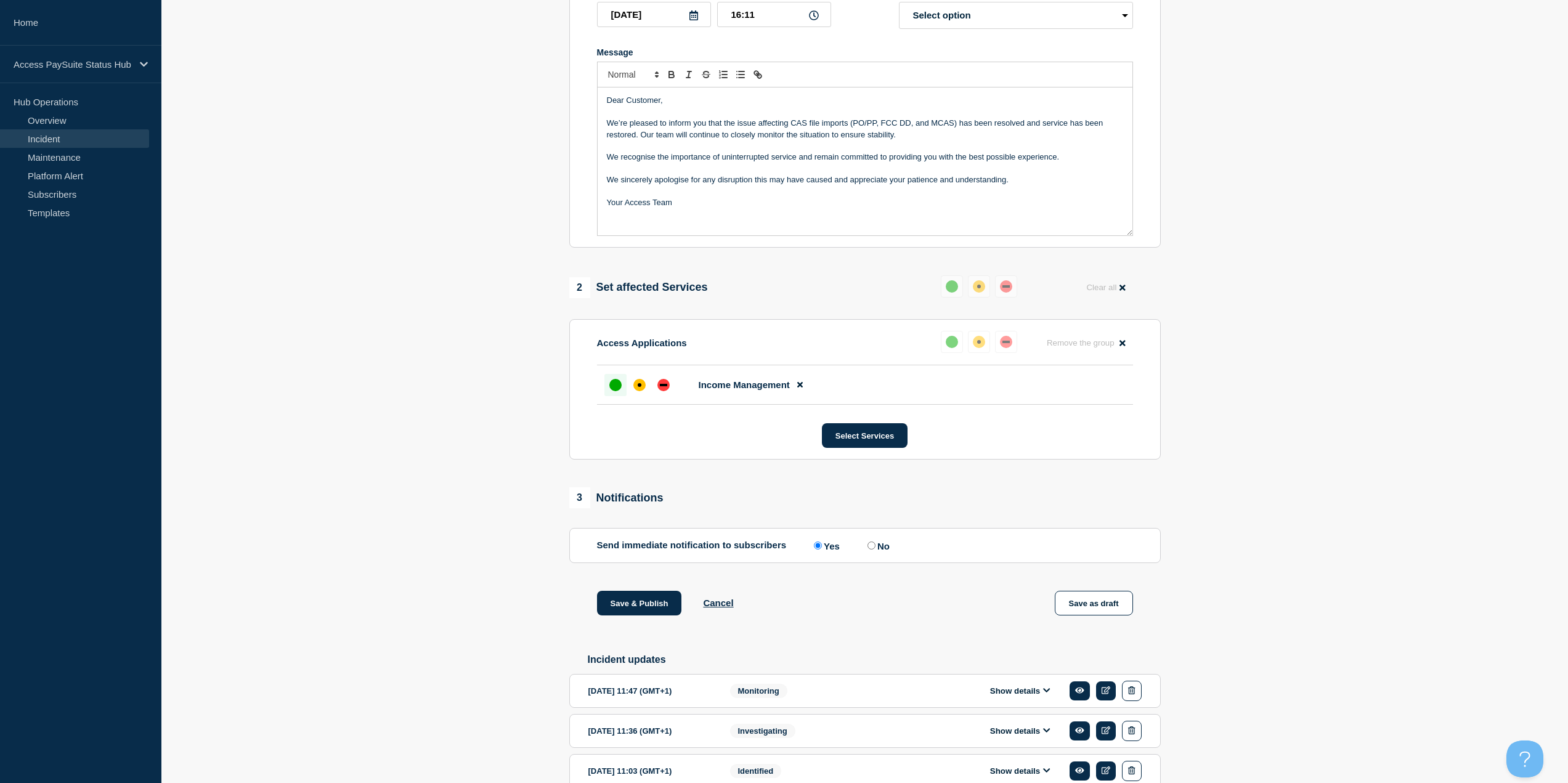
click at [874, 549] on input "No" at bounding box center [871, 545] width 8 height 8
radio input "true"
radio input "false"
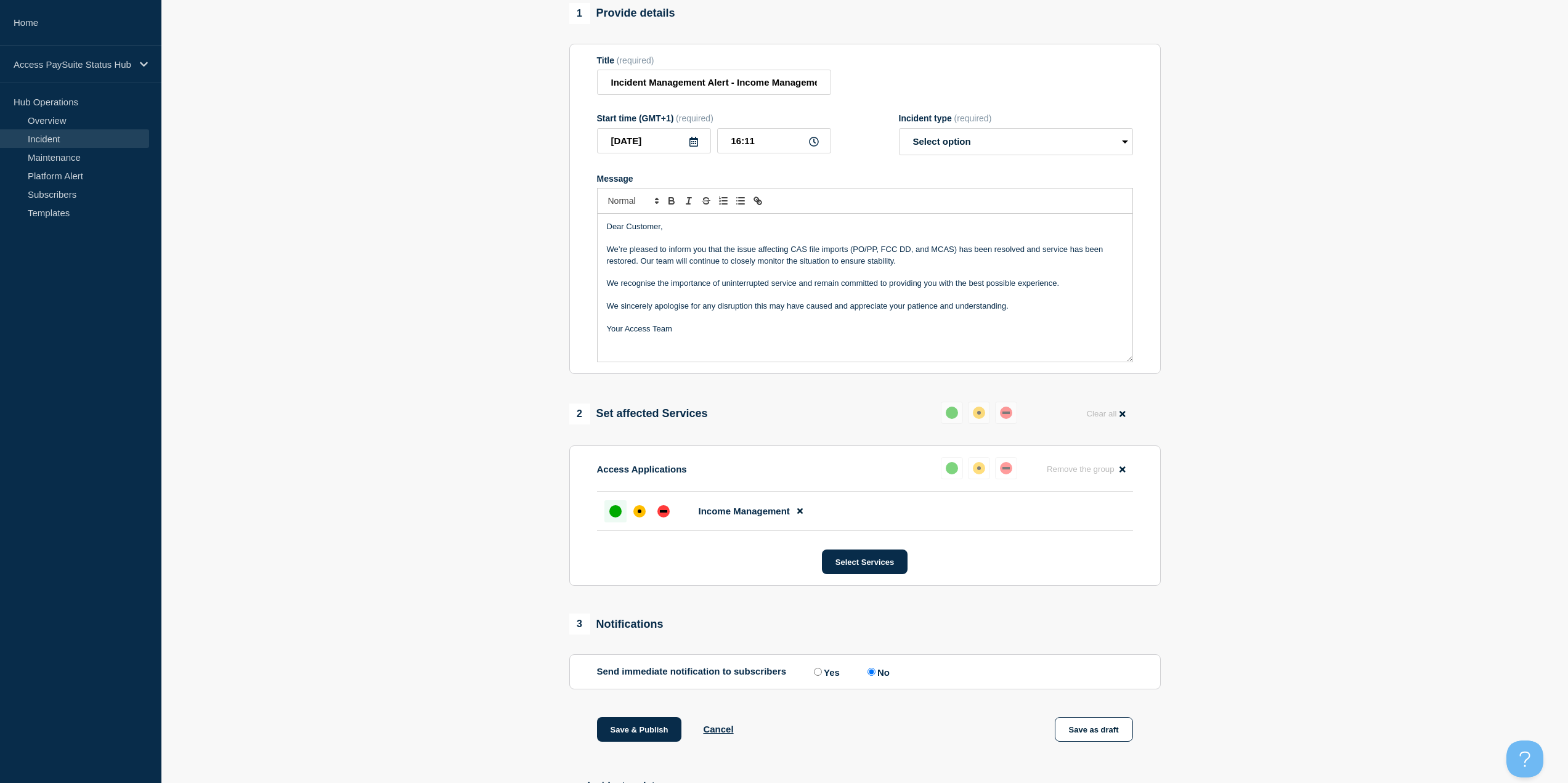
scroll to position [62, 0]
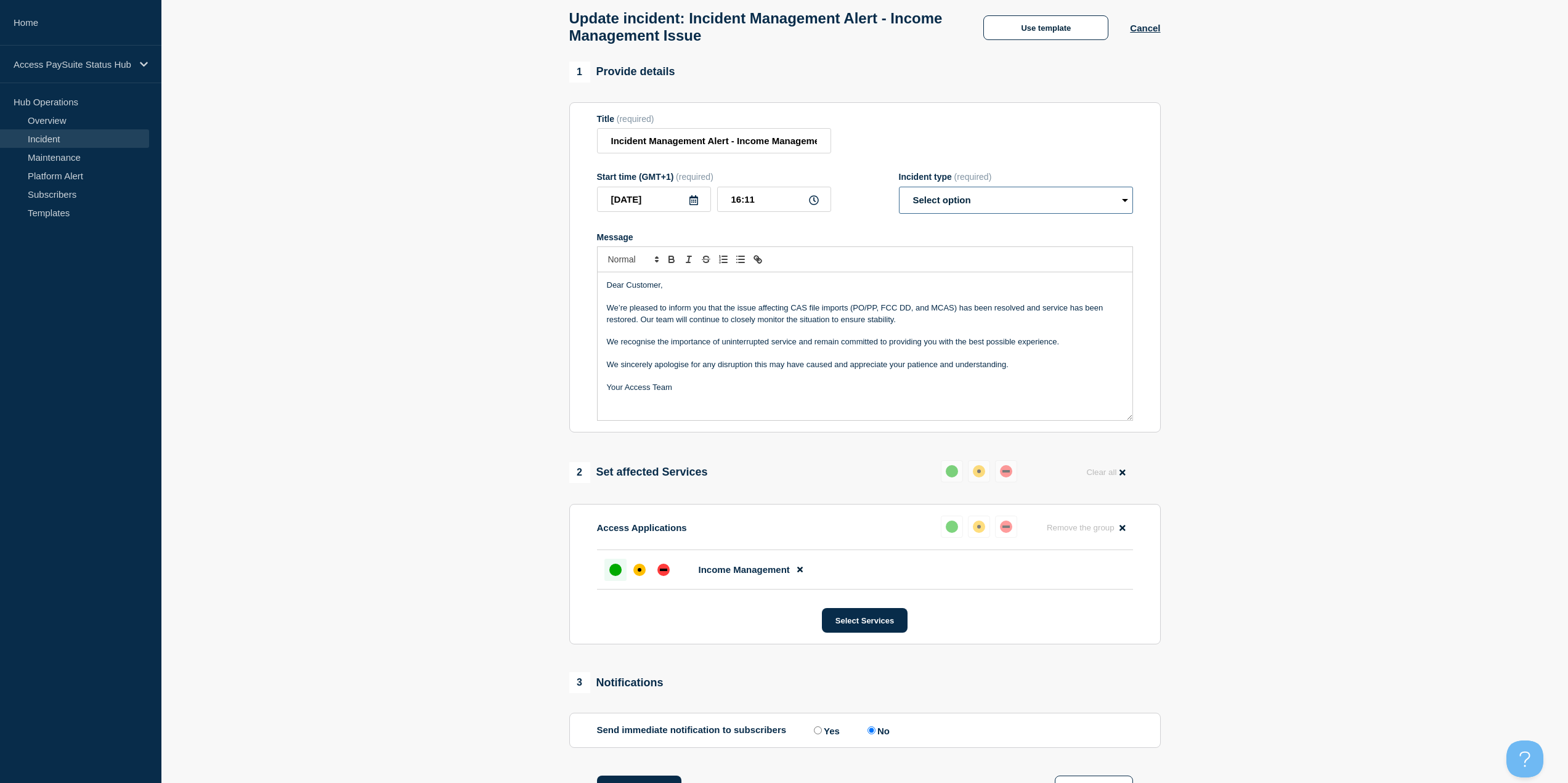
click at [934, 194] on select "Select option Investigating Identified Monitoring Resolved" at bounding box center [1015, 200] width 234 height 27
select select "resolved"
click at [899, 192] on select "Select option Investigating Identified Monitoring Resolved" at bounding box center [1015, 200] width 234 height 27
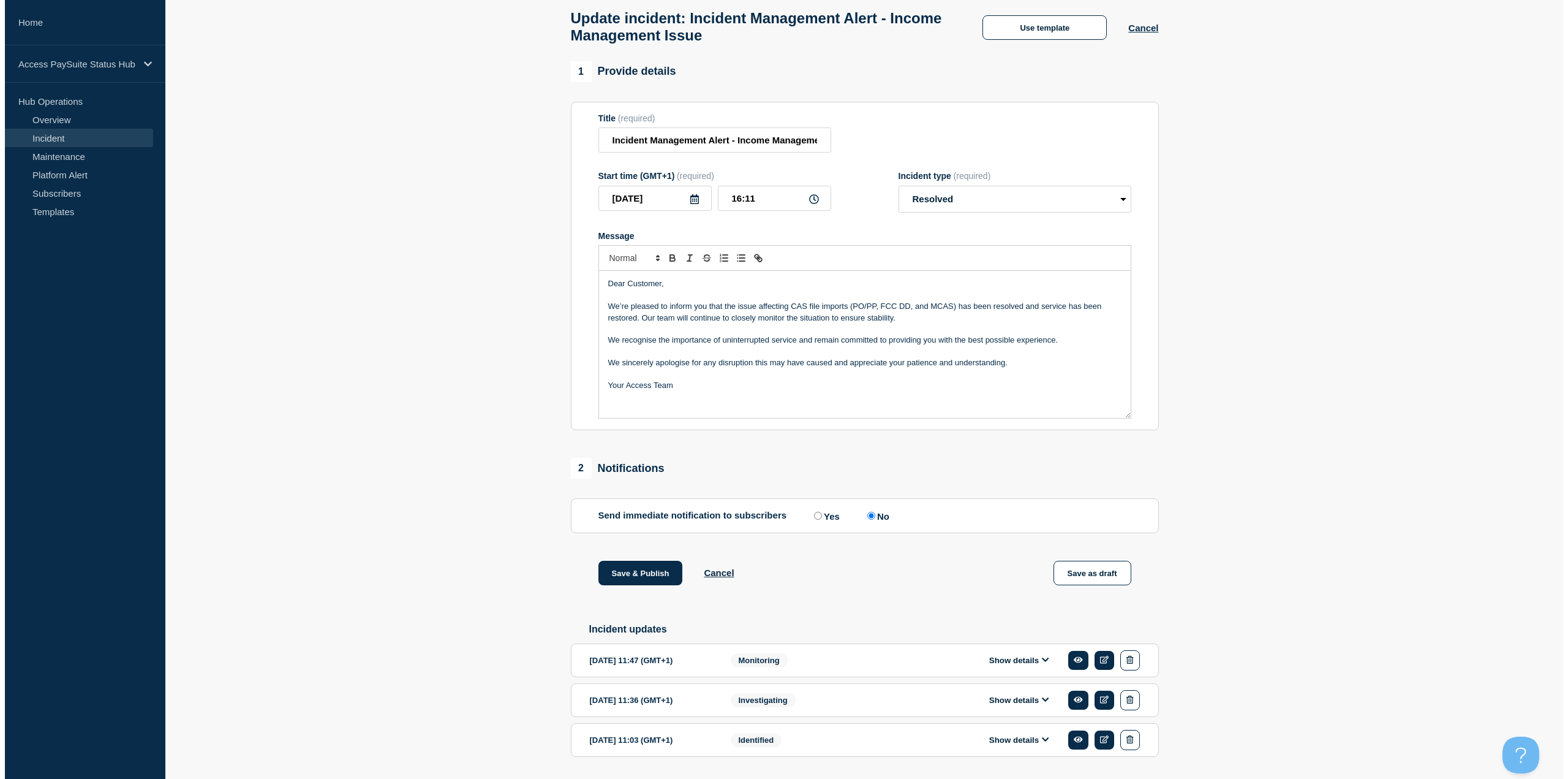
scroll to position [0, 0]
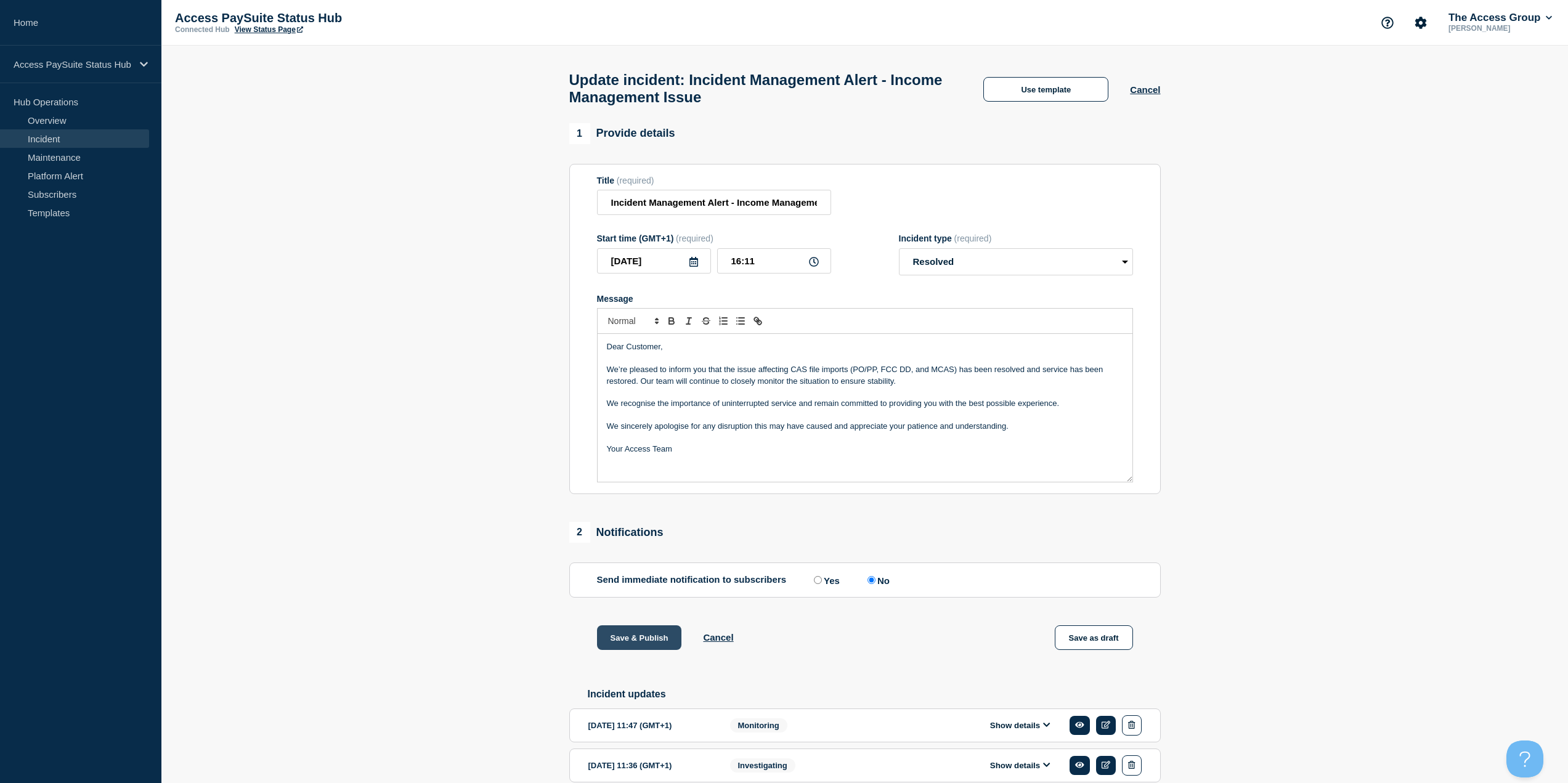
click at [655, 643] on button "Save & Publish" at bounding box center [639, 638] width 85 height 25
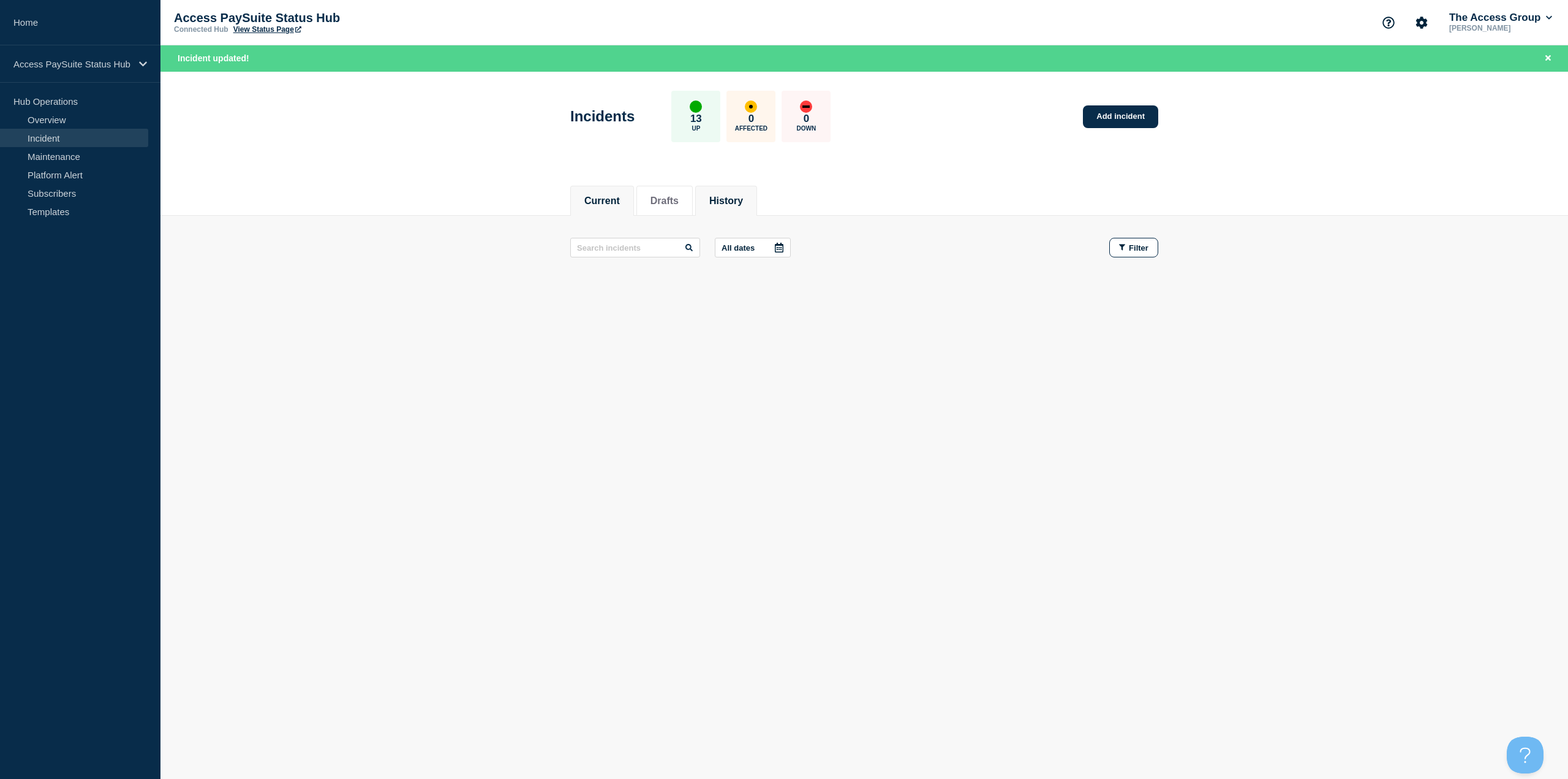
click at [757, 189] on li "History" at bounding box center [726, 200] width 62 height 30
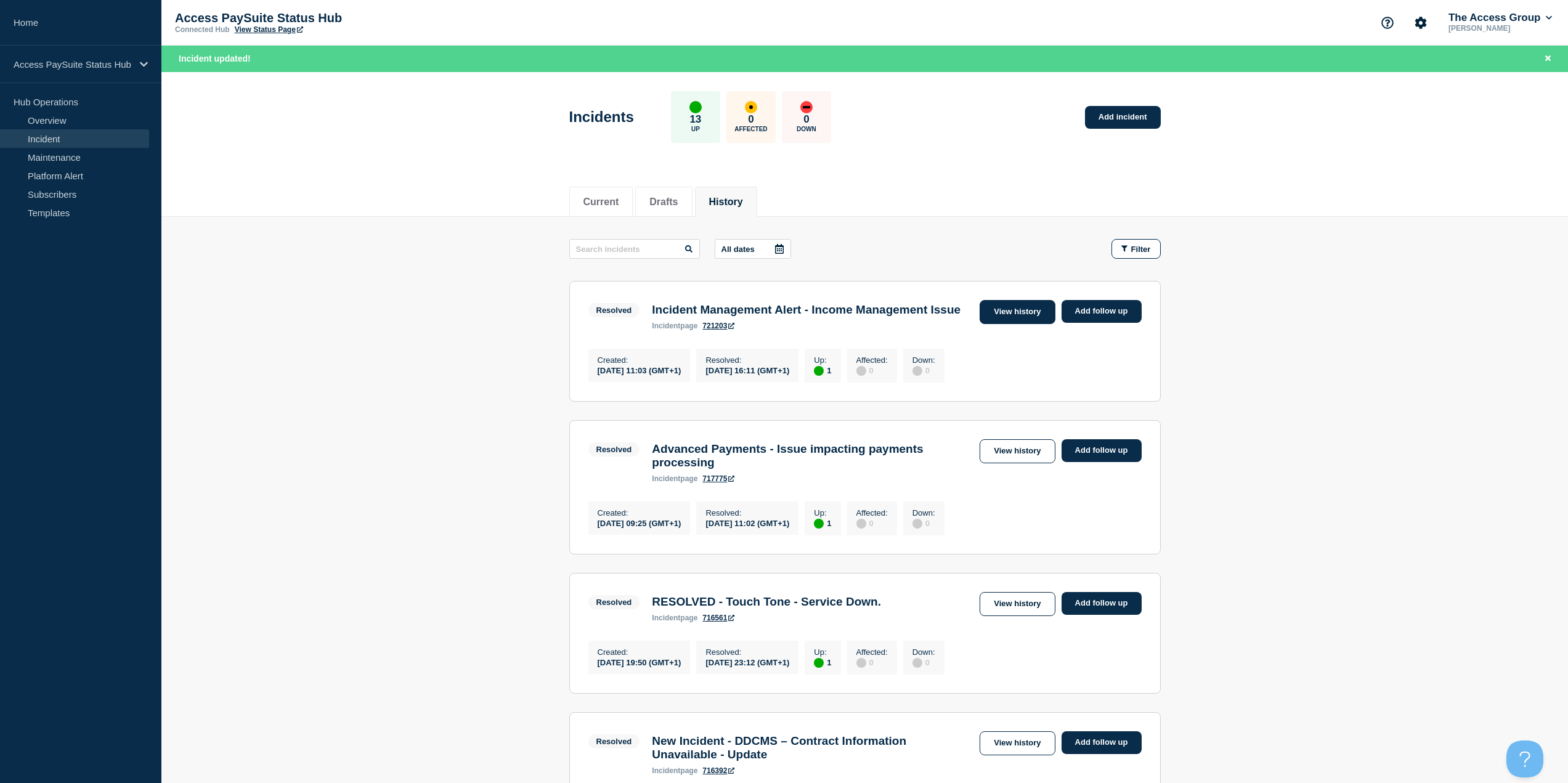
click at [1020, 320] on link "View history" at bounding box center [1017, 311] width 75 height 24
